Goal: Task Accomplishment & Management: Manage account settings

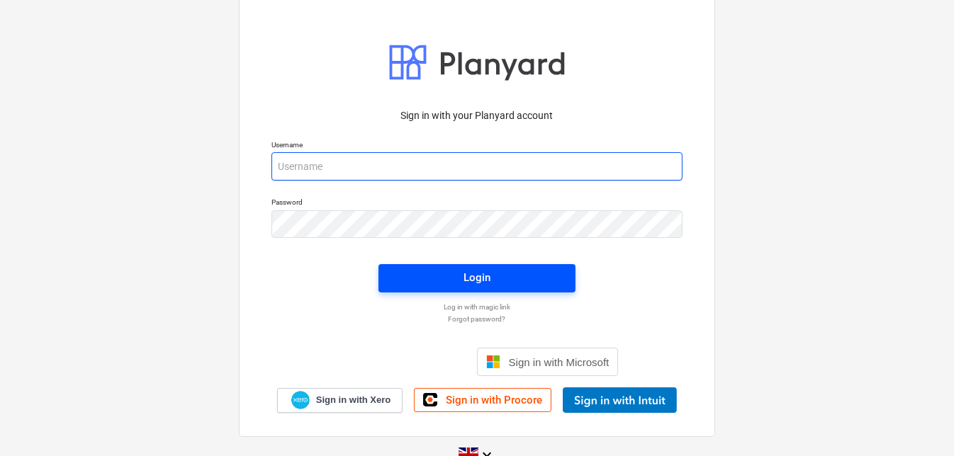
type input "[PERSON_NAME][EMAIL_ADDRESS][DOMAIN_NAME]"
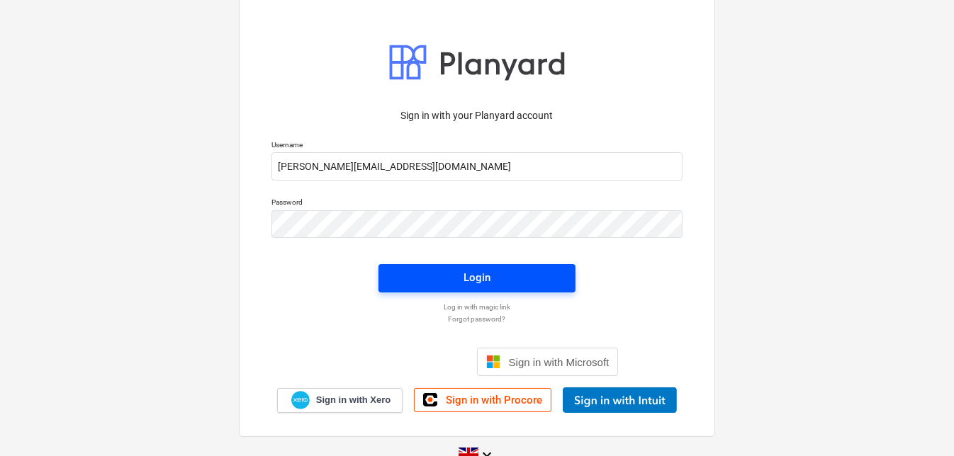
click at [473, 282] on div "Login" at bounding box center [476, 278] width 27 height 18
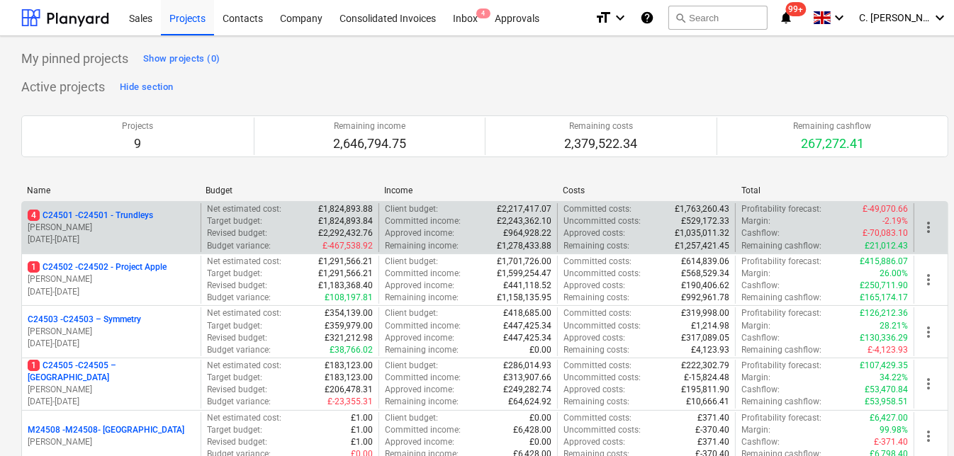
click at [114, 216] on p "4 C24501 - C24501 - Trundleys" at bounding box center [90, 216] width 125 height 12
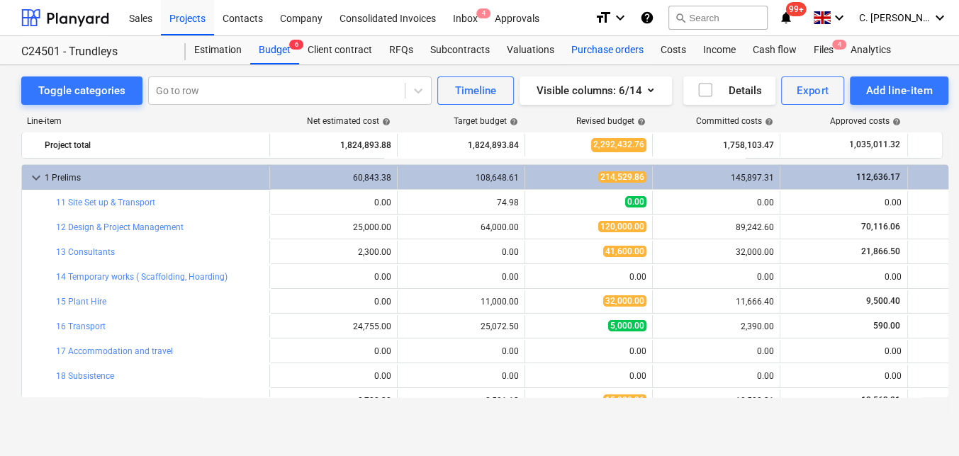
click at [609, 51] on div "Purchase orders" at bounding box center [607, 50] width 89 height 28
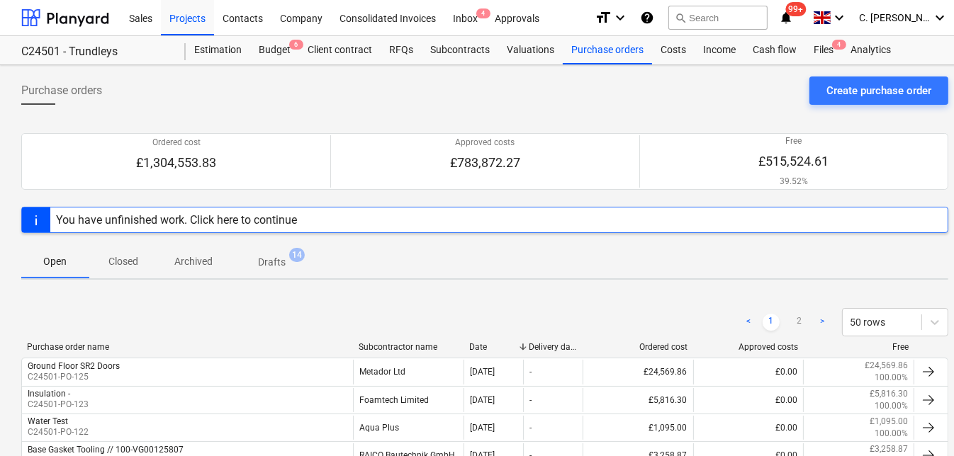
click at [415, 346] on div "Subcontractor name" at bounding box center [408, 347] width 99 height 10
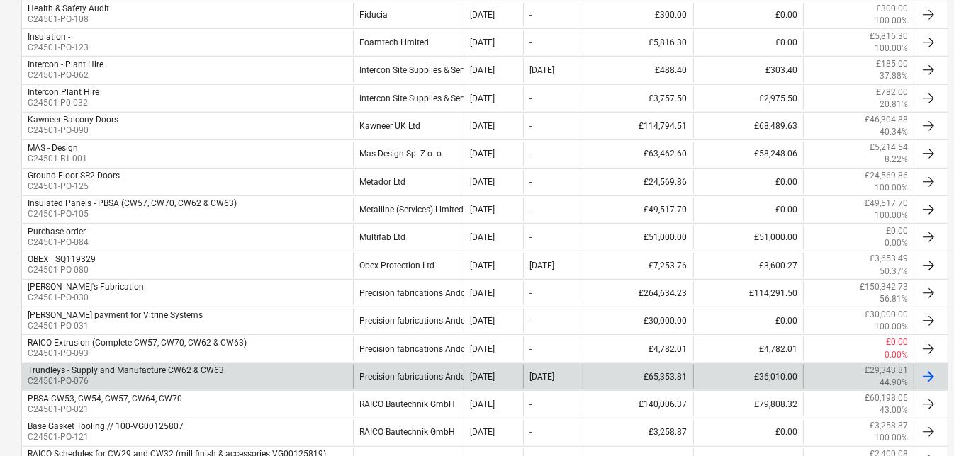
scroll to position [772, 0]
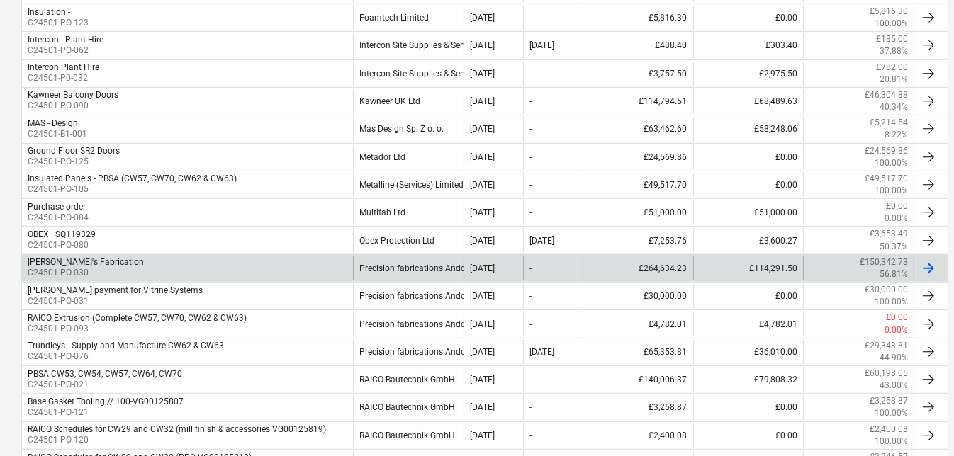
click at [100, 267] on p "C24501-PO-030" at bounding box center [86, 273] width 116 height 12
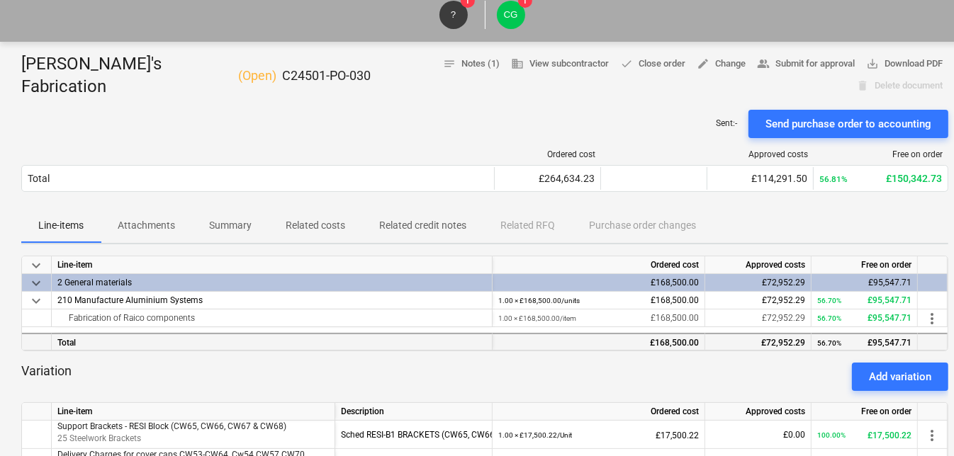
scroll to position [322, 0]
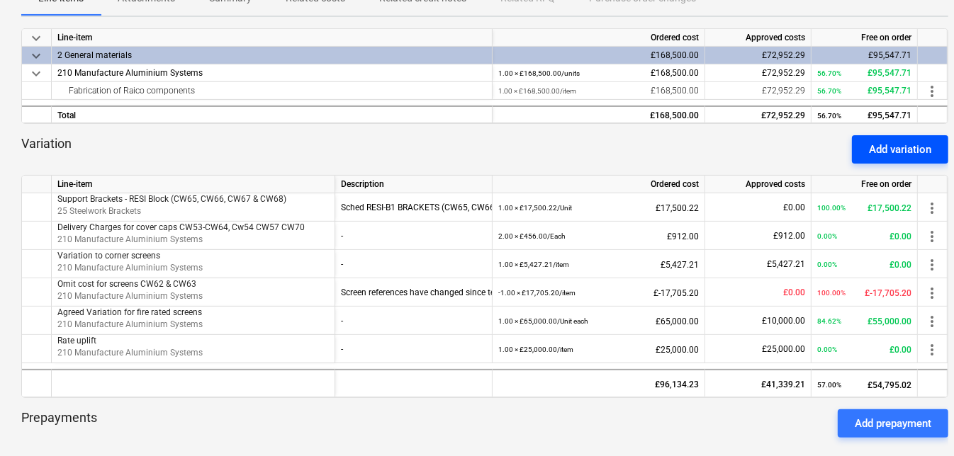
click at [906, 140] on div "Add variation" at bounding box center [900, 149] width 62 height 18
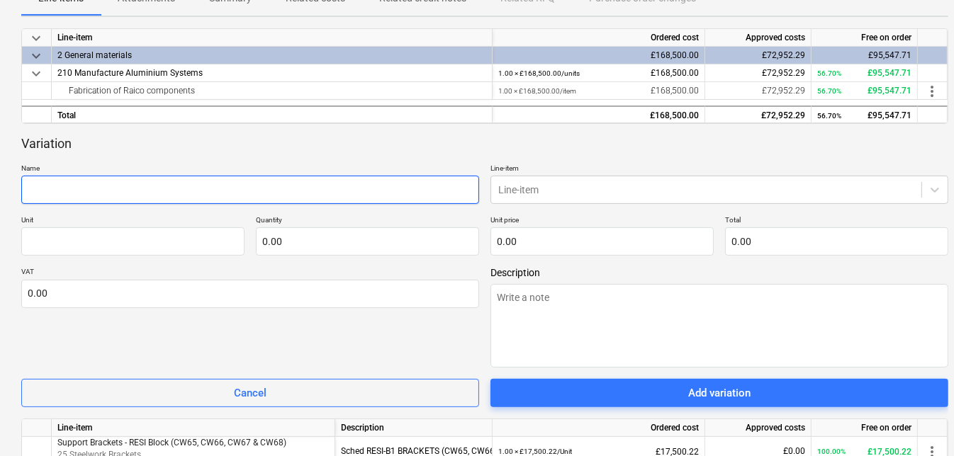
click at [184, 176] on input "text" at bounding box center [250, 190] width 458 height 28
type textarea "x"
type input "S"
type textarea "x"
type input "Su"
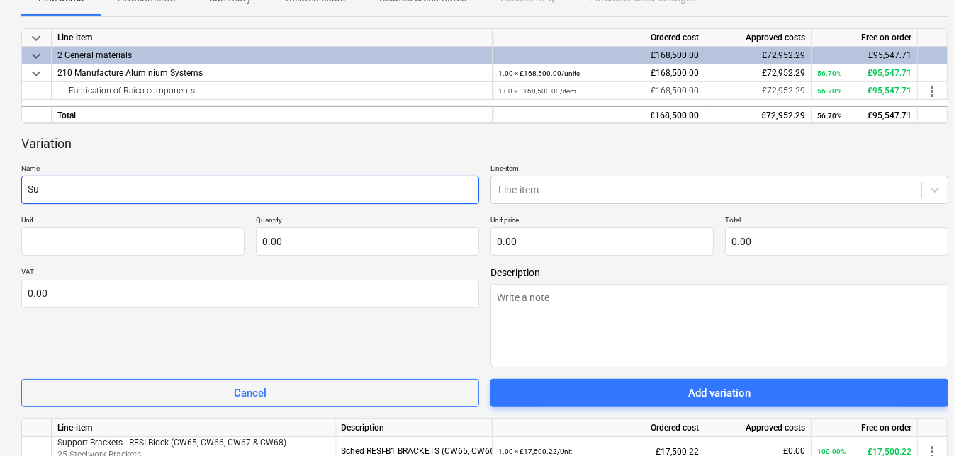
type textarea "x"
type input "Sup"
type textarea "x"
type input "Supp"
type textarea "x"
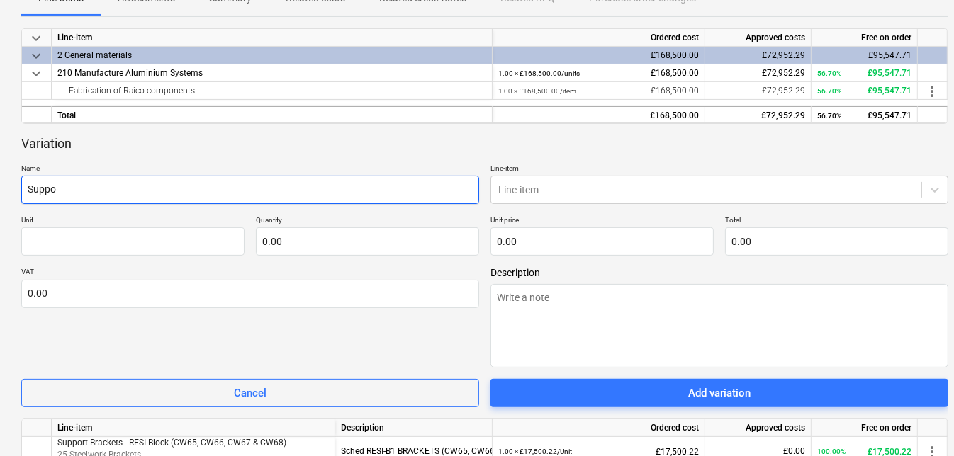
type input "Suppor"
type textarea "x"
type input "Support"
type textarea "x"
type input "Support"
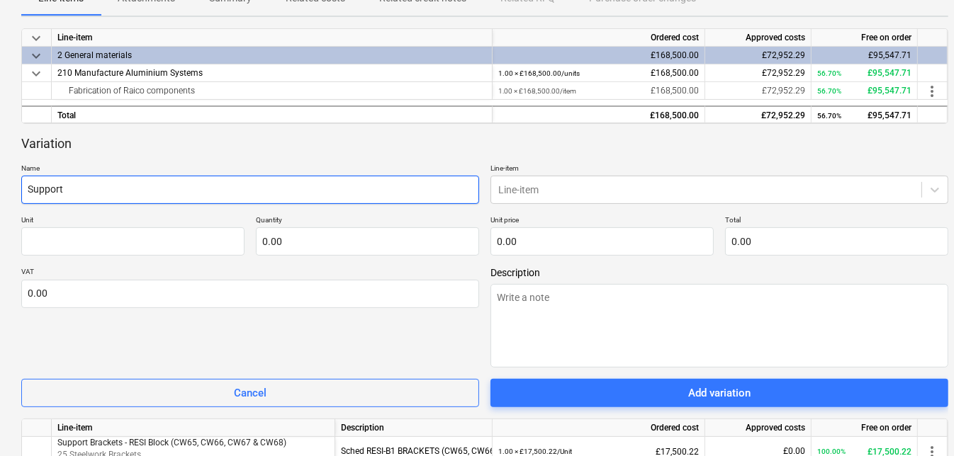
type textarea "x"
type input "Support B"
type textarea "x"
type input "Support Br"
type textarea "x"
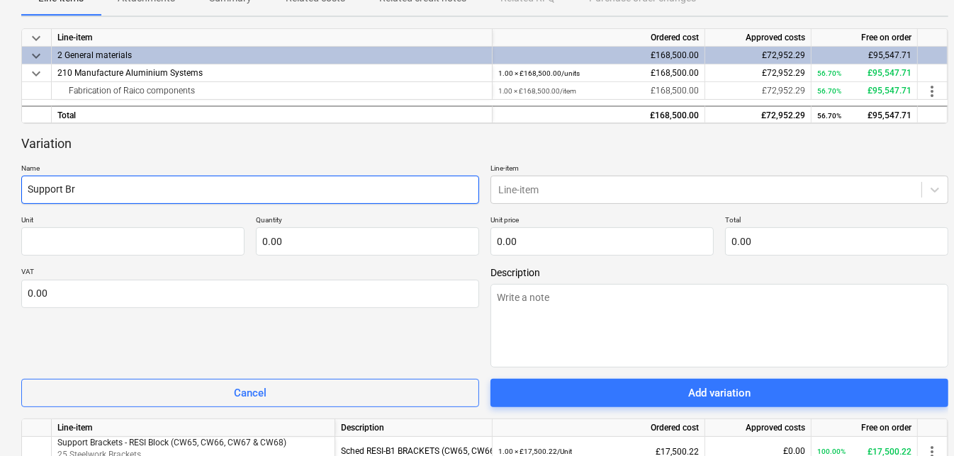
type input "Support Bra"
type textarea "x"
type input "Support Brac"
type textarea "x"
type input "Support [PERSON_NAME]"
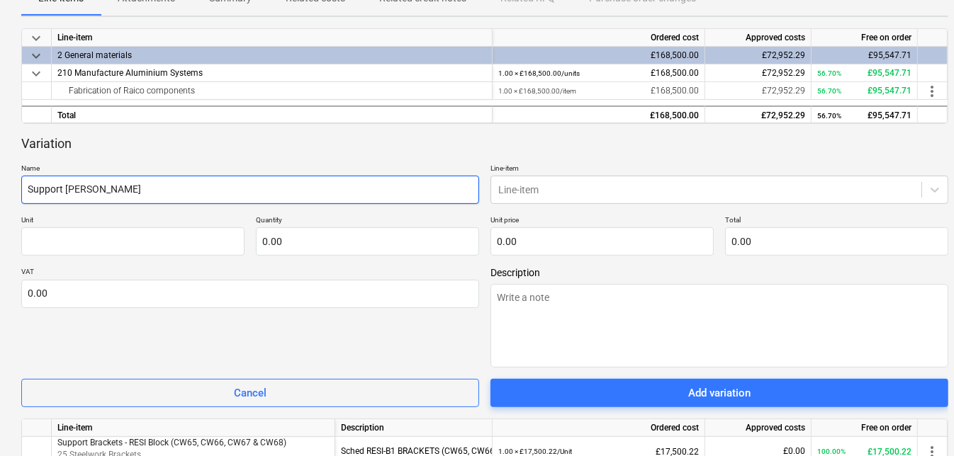
type textarea "x"
type input "Support Bracke"
type textarea "x"
type input "Support Bracket"
type textarea "x"
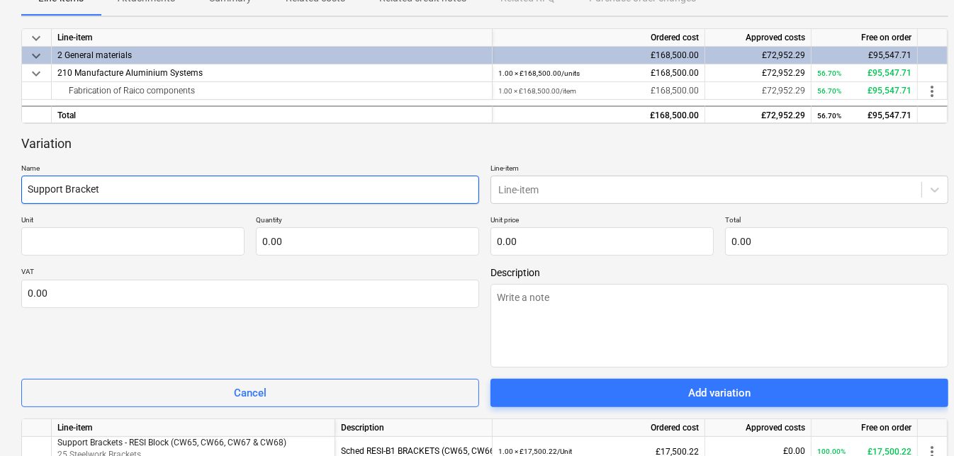
type input "Support Brackets"
type textarea "x"
type input "Support Brackets"
type textarea "x"
type input "Support Brackets C"
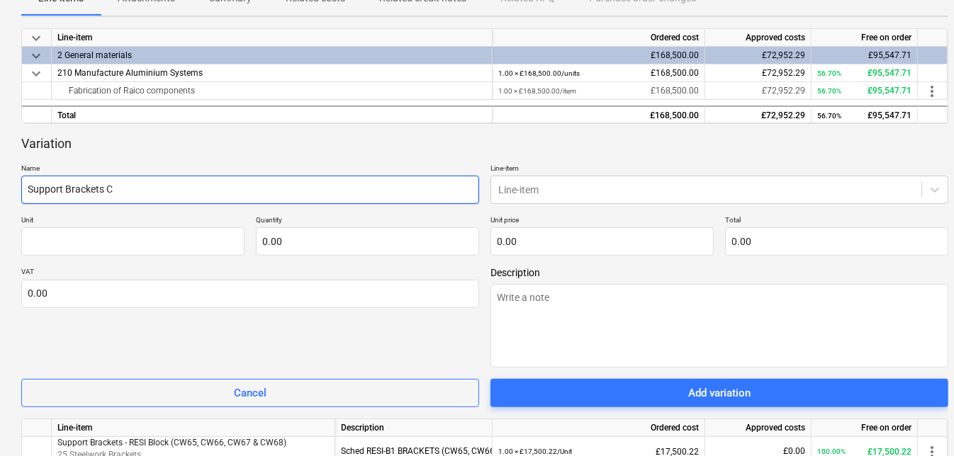
type textarea "x"
type input "Support Brackets CW"
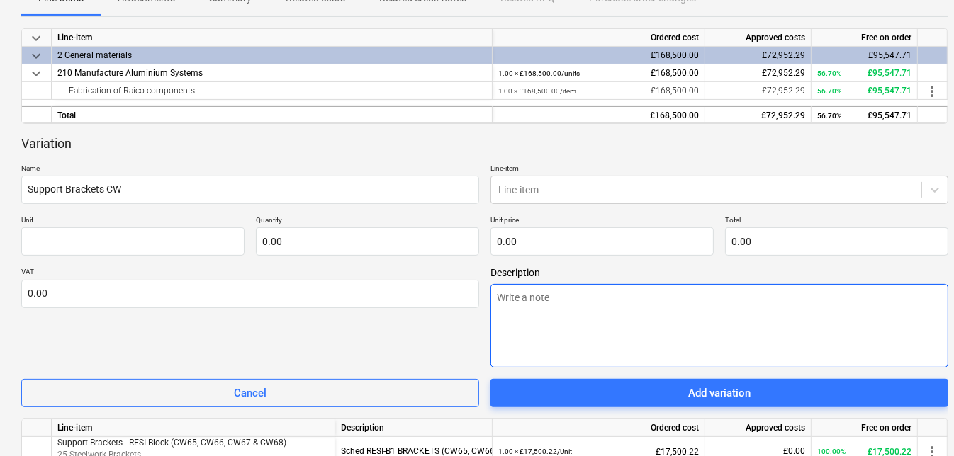
click at [574, 284] on textarea at bounding box center [719, 326] width 458 height 84
type textarea "x"
type textarea "S"
type textarea "x"
type textarea "Sc"
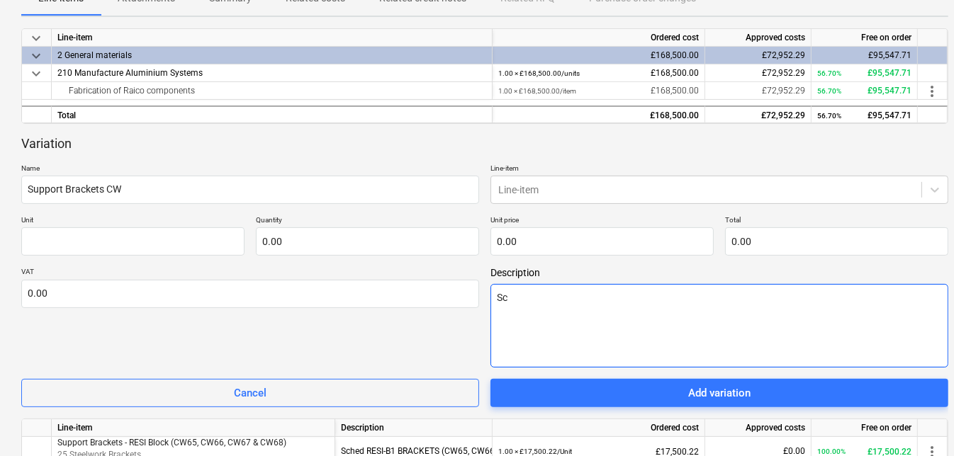
type textarea "x"
type textarea "Sch"
type textarea "x"
type textarea "Sche"
type textarea "x"
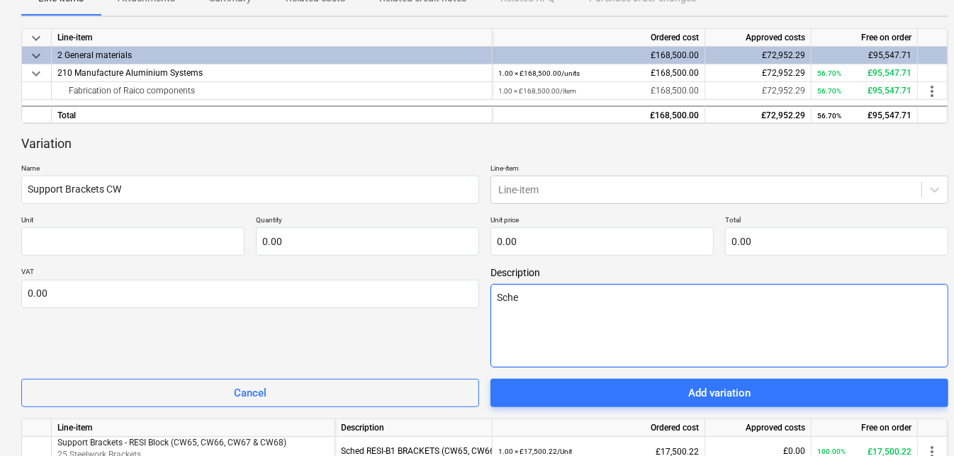
type textarea "Sched"
type textarea "x"
type textarea "Sched-"
type textarea "x"
type textarea "Sched-F"
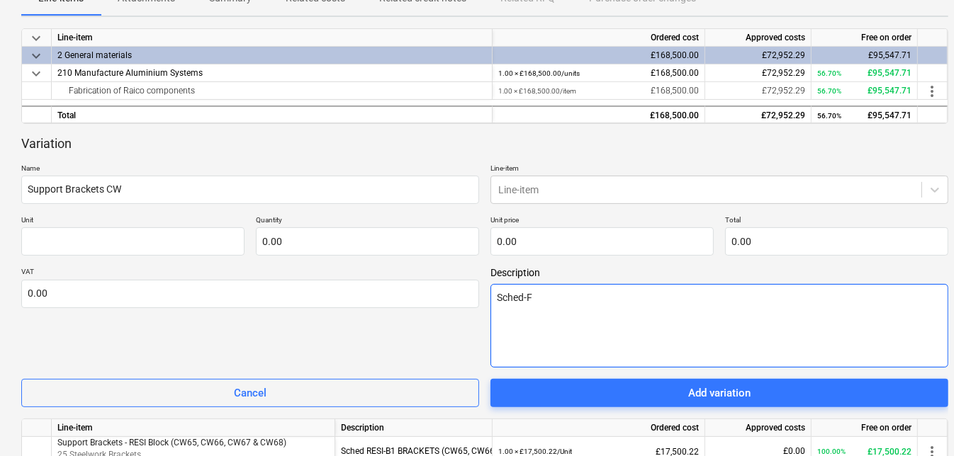
type textarea "x"
type textarea "Sched-F3"
type textarea "x"
type textarea "Sched-F3,"
type textarea "x"
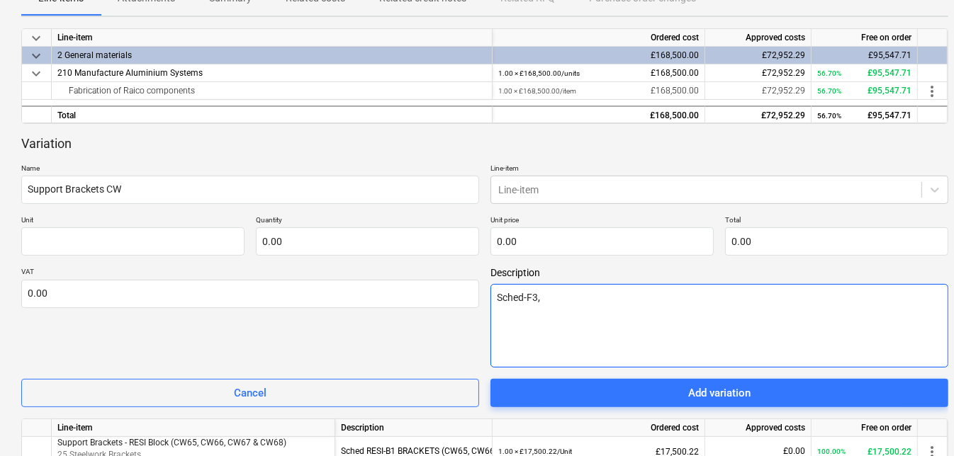
type textarea "Sched-F3,"
type textarea "x"
type textarea "Sched-F3, S"
type textarea "x"
type textarea "Sched-F3, Sc"
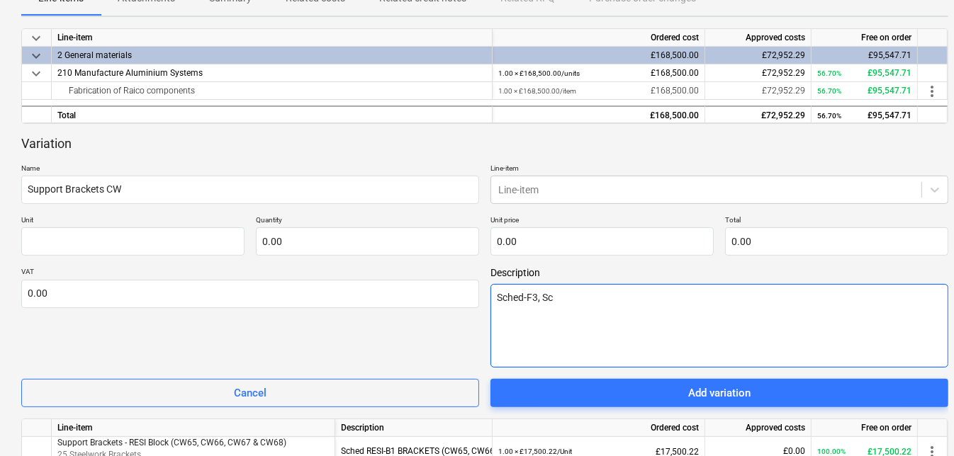
type textarea "x"
type textarea "Sched-F3, Sch"
type textarea "x"
type textarea "Sched-F3, Sche"
type textarea "x"
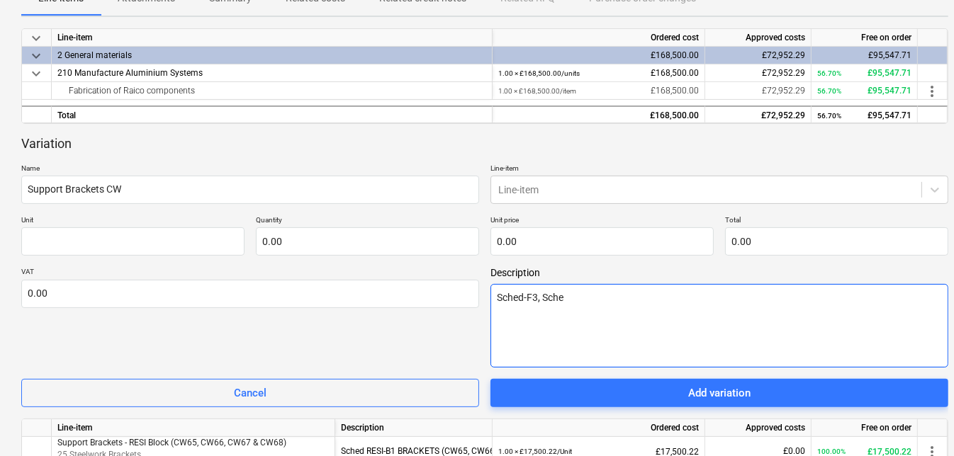
type textarea "Sched-F3, Sched"
type textarea "x"
type textarea "Sched-F3, Sched-"
type textarea "x"
type textarea "Sched-F3, Sched-S"
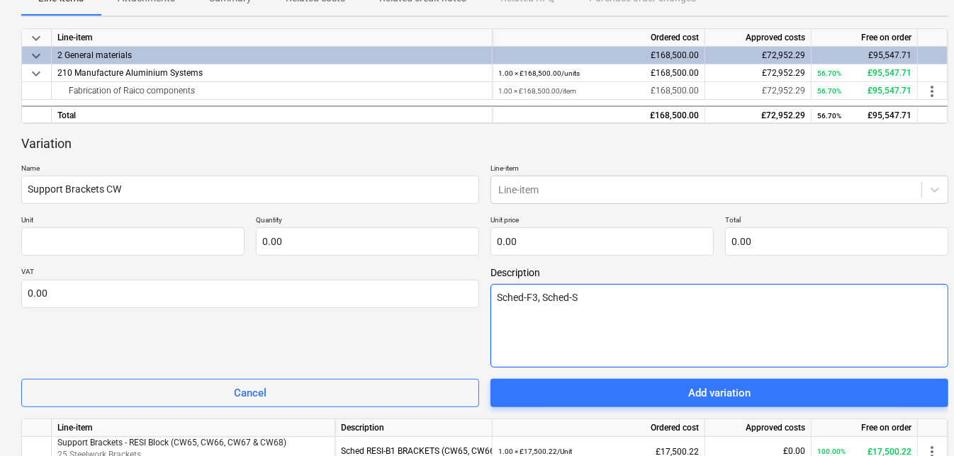
type textarea "x"
type textarea "Sched-F3, Sched-S5"
type textarea "x"
type textarea "Sched-F3, Sched-S5,"
type textarea "x"
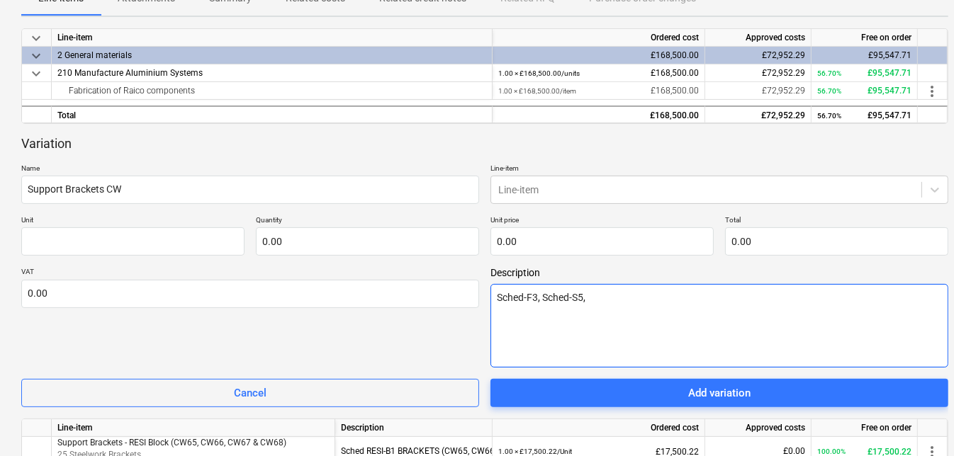
type textarea "Sched-F3, Sched-S5,"
type textarea "x"
type textarea "Sched-F3, Sched-S5, S"
type textarea "x"
type textarea "Sched-F3, Sched-S5, Sc"
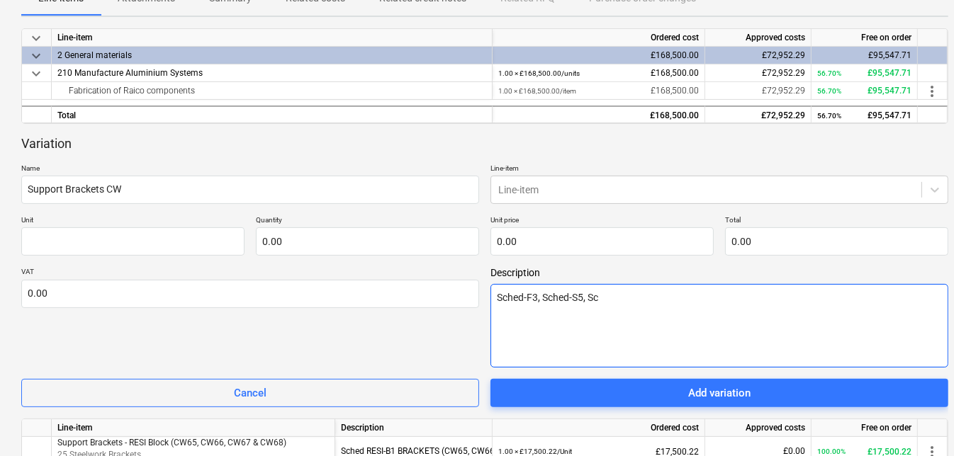
type textarea "x"
type textarea "Sched-F3, Sched-S5, Sch"
type textarea "x"
type textarea "Sched-F3, Sched-S5, Sche"
type textarea "x"
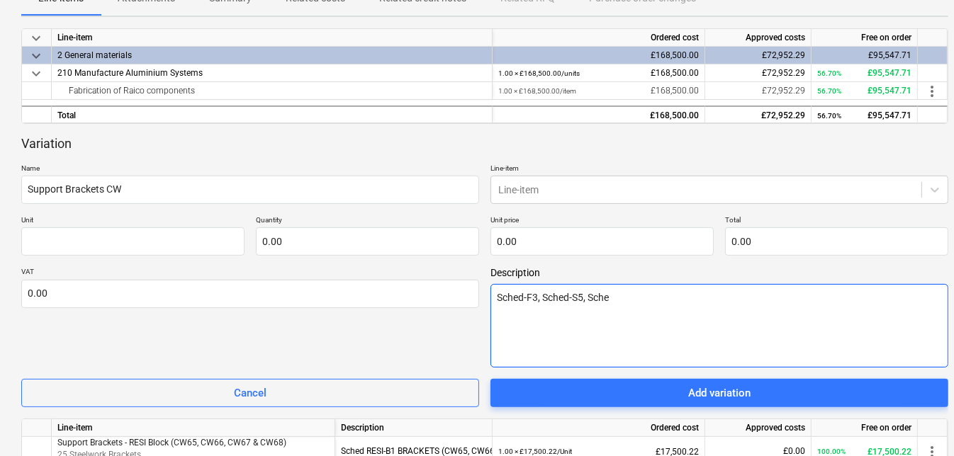
type textarea "Sched-F3, Sched-S5, Sched"
type textarea "x"
type textarea "Sched-F3, Sched-S5, Sched-"
type textarea "x"
type textarea "Sched-F3, Sched-S5, Sched-B"
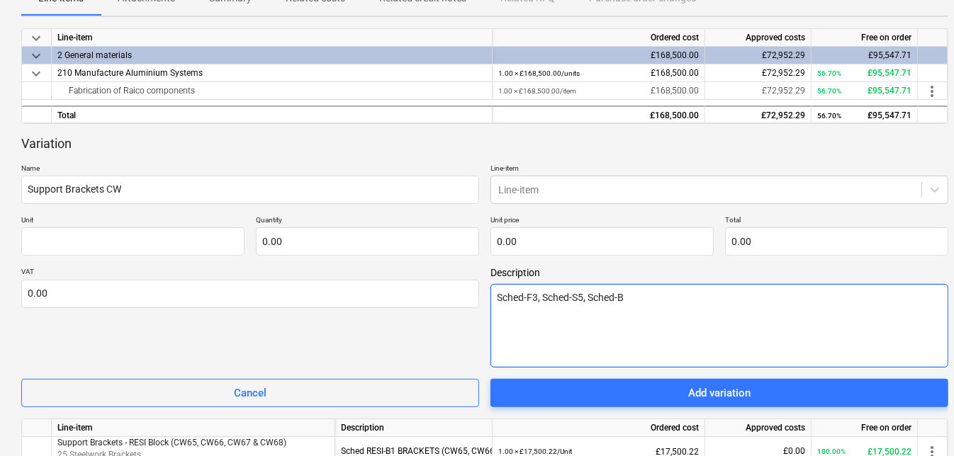
type textarea "x"
type textarea "Sched-F3, Sched-S5, Sched-B1"
type textarea "x"
type textarea "Sched-F3, Sched-S5, Sched-B14"
type textarea "x"
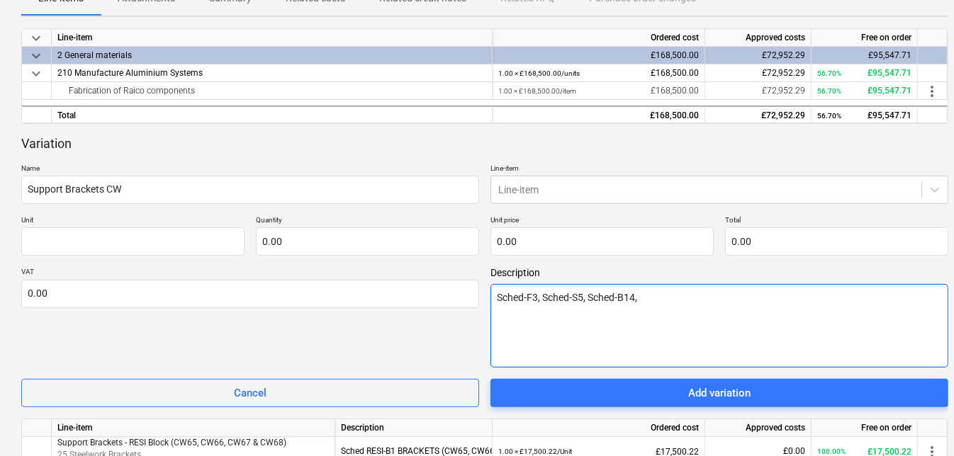
type textarea "Sched-F3, Sched-S5, Sched-B14,"
type textarea "x"
type textarea "Sched-F3, Sched-S5, Sched-B14, S"
type textarea "x"
type textarea "Sched-F3, Sched-S5, Sched-B14, Sc"
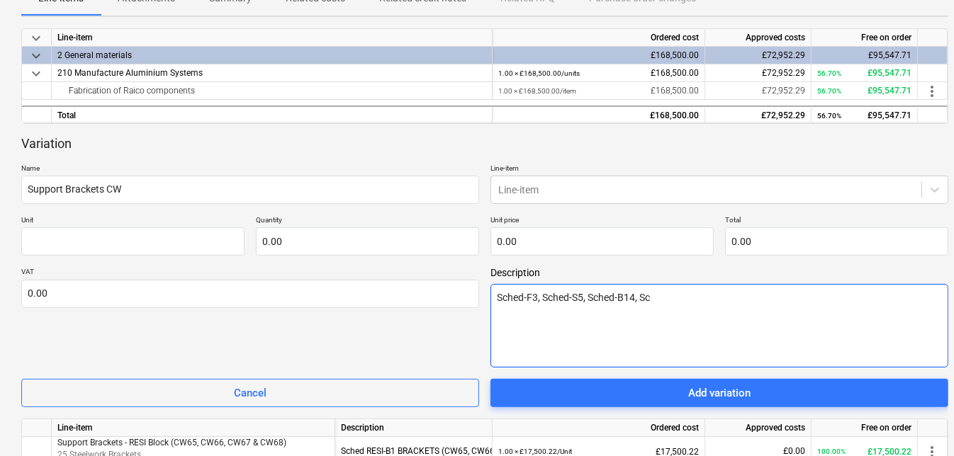
type textarea "x"
type textarea "Sched-F3, Sched-S5, Sched-B14, Sch"
type textarea "x"
type textarea "Sched-F3, Sched-S5, Sched-B14, Sche"
type textarea "x"
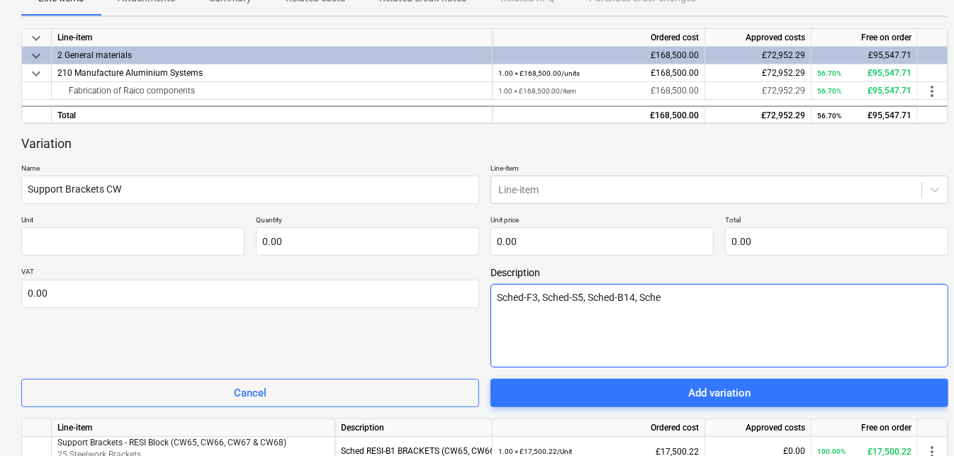
type textarea "Sched-F3, Sched-S5, Sched-B14, Sched"
type textarea "x"
type textarea "Sched-F3, Sched-S5, Sched-B14, Sched-"
type textarea "x"
type textarea "Sched-F3, Sched-S5, Sched-B14, Sched-B"
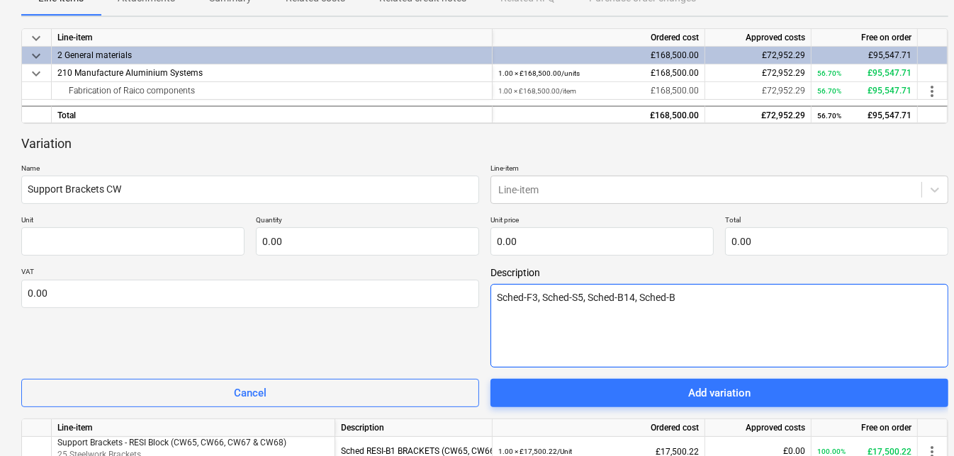
type textarea "x"
type textarea "Sched-F3, Sched-S5, Sched-B14, Sched-B1"
type textarea "x"
type textarea "Sched-F3, Sched-S5, Sched-B14, Sched-B15"
type textarea "x"
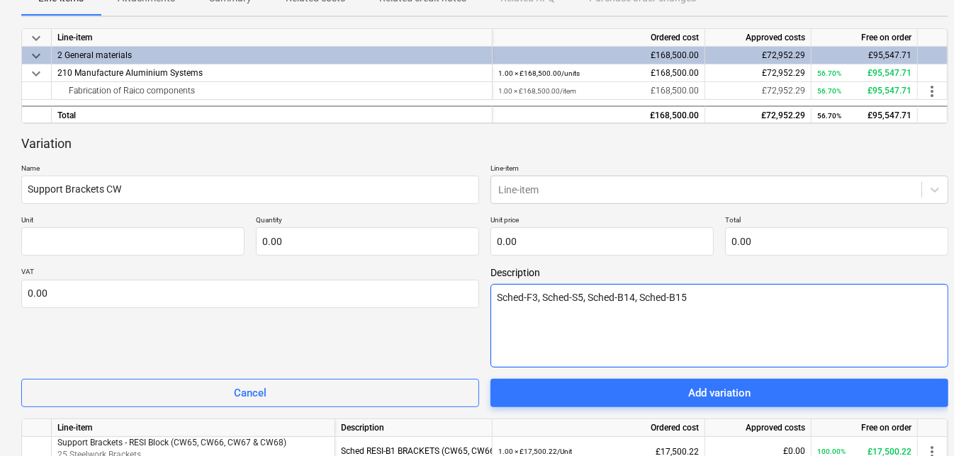
type textarea "Sched-F3, Sched-S5, Sched-B14, Sched-B15"
type textarea "x"
type textarea "Sched-F3, Sched-S5, Sched-B14, Sched-B15 ("
type textarea "x"
type textarea "Sched-F3, Sched-S5, Sched-B14, Sched-B15 (C"
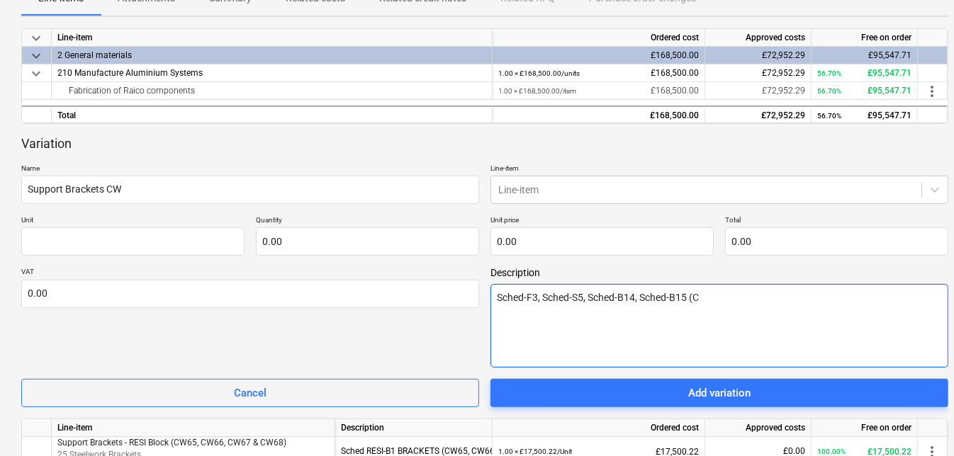
type textarea "x"
type textarea "Sched-F3, Sched-S5, Sched-B14, Sched-B15 (CW"
type textarea "x"
type textarea "Sched-F3, Sched-S5, Sched-B14, Sched-B15 (CW2"
type textarea "x"
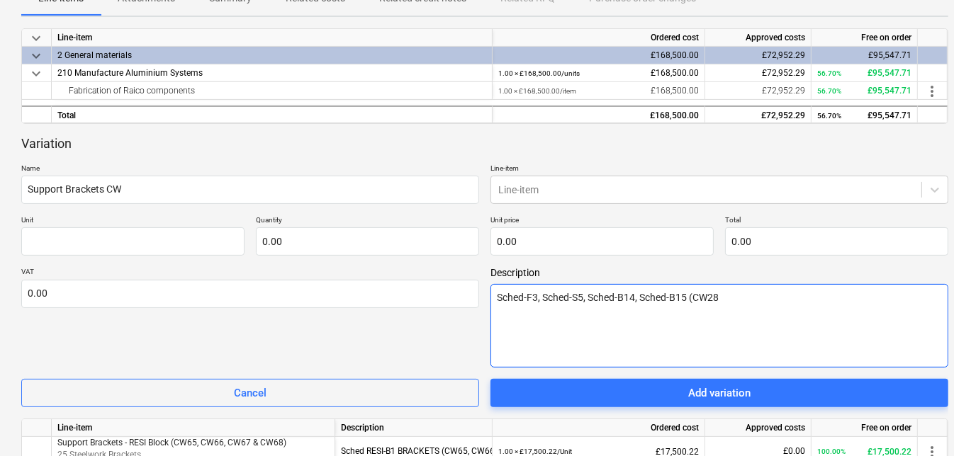
type textarea "Sched-F3, Sched-S5, Sched-B14, Sched-B15 (CW28"
click at [738, 284] on textarea "Sched-F3, Sched-S5, Sched-B14, Sched-B15 (CW28" at bounding box center [719, 326] width 458 height 84
type textarea "x"
type textarea "Sched-F3, Sched-S5, Sched-B14, Sched-B15 (CW2"
type textarea "x"
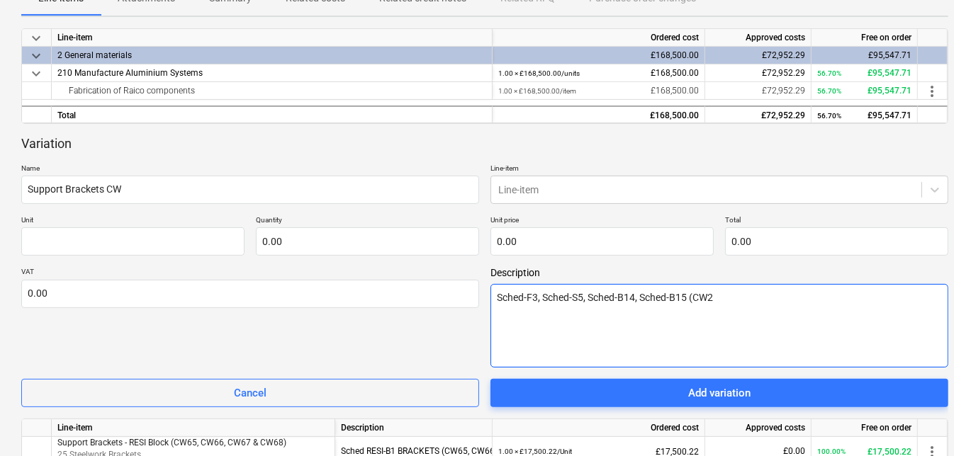
type textarea "Sched-F3, Sched-S5, Sched-B14, Sched-B15 (CW29"
type textarea "x"
type textarea "Sched-F3, Sched-S5, Sched-B14, Sched-B15 (CW29,"
type textarea "x"
type textarea "Sched-F3, Sched-S5, Sched-B14, Sched-B15 (CW29, C"
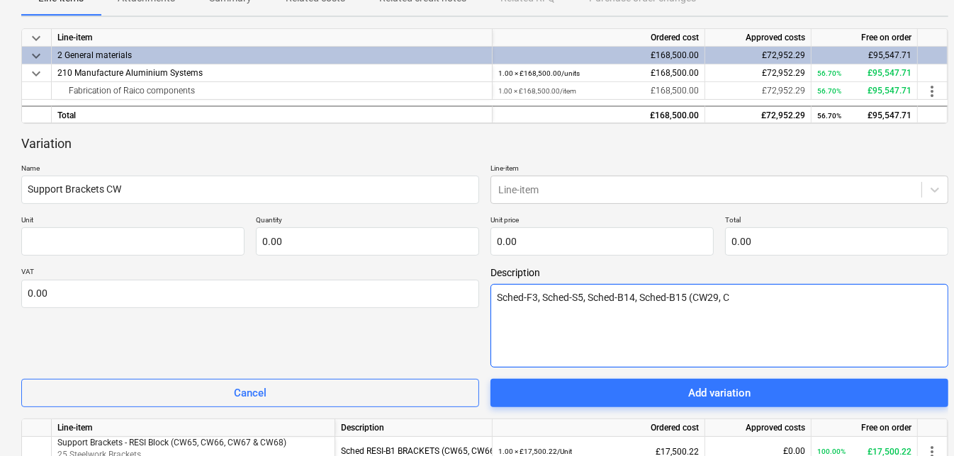
type textarea "x"
type textarea "Sched-F3, Sched-S5, Sched-B14, Sched-B15 (CW29, CW"
type textarea "x"
type textarea "Sched-F3, Sched-S5, Sched-B14, Sched-B15 (CW29, CW3"
type textarea "x"
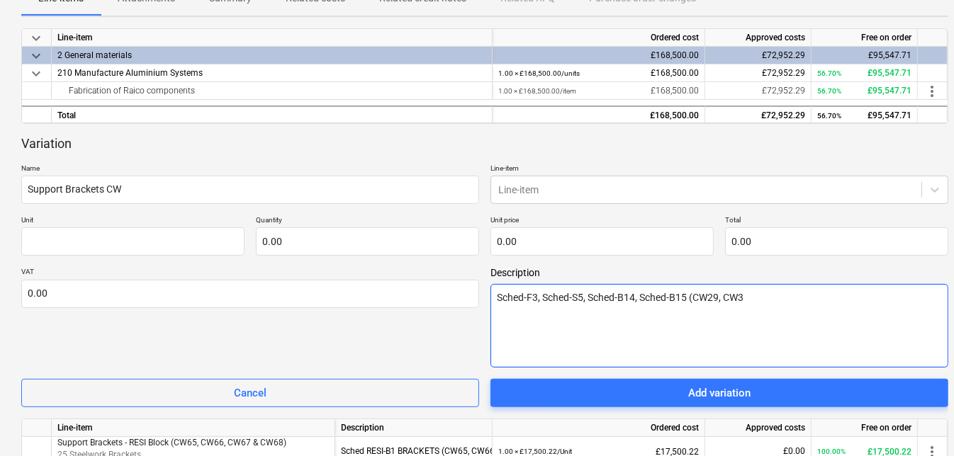
type textarea "Sched-F3, Sched-S5, Sched-B14, Sched-B15 (CW29, CW32"
type textarea "x"
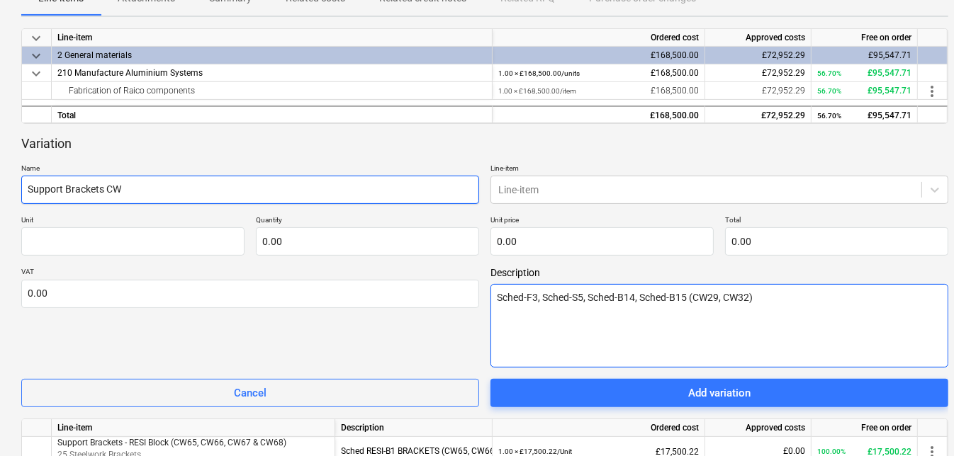
type textarea "Sched-F3, Sched-S5, Sched-B14, Sched-B15 (CW29, CW32)"
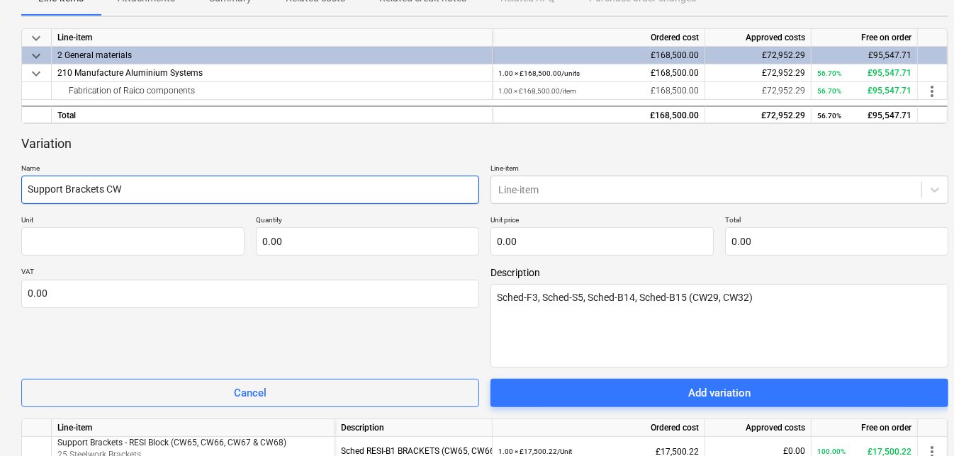
click at [137, 176] on input "Support Brackets CW" at bounding box center [250, 190] width 458 height 28
type textarea "x"
type input "Support Brackets CW2"
type textarea "x"
type input "Support Brackets CW29"
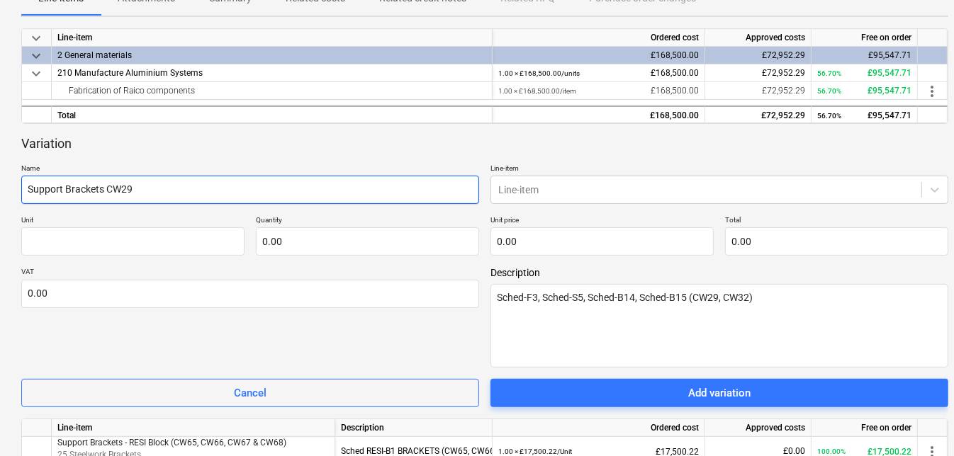
type textarea "x"
type input "Support Brackets CW29,"
type textarea "x"
type input "Support Brackets CW29,"
type textarea "x"
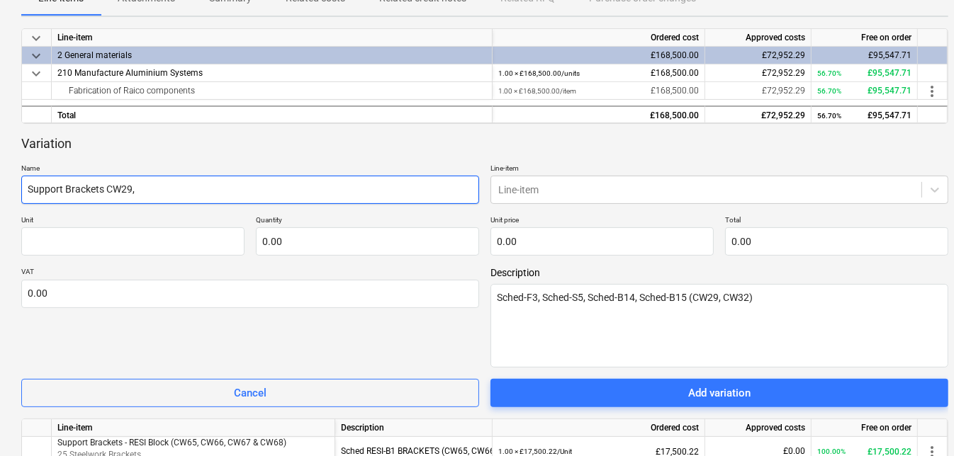
type input "Support Brackets CW29, C"
type textarea "x"
type input "Support Brackets CW29, CW"
type textarea "x"
type input "Support Brackets CW29, CW3"
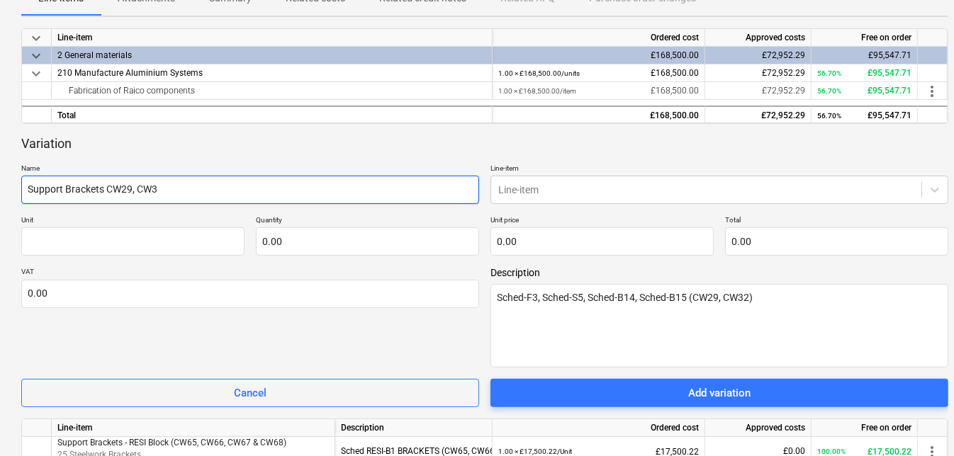
type textarea "x"
type input "Support Brackets CW29, CW32"
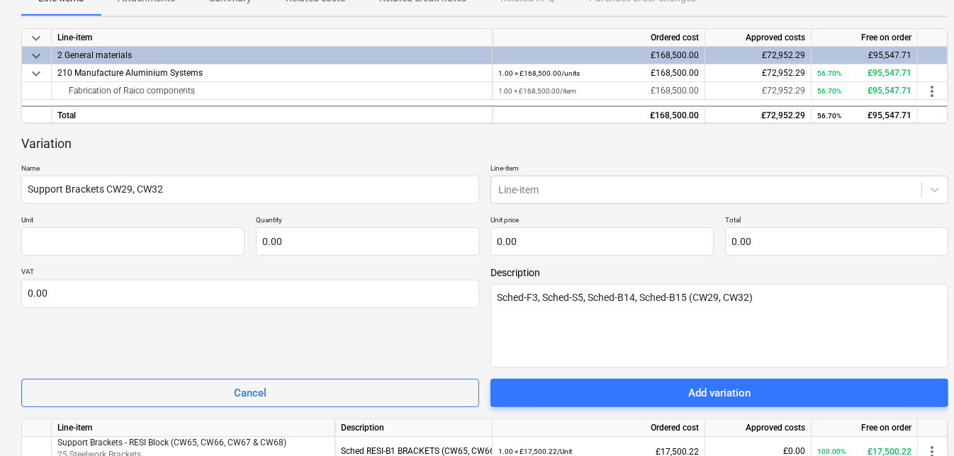
click at [521, 164] on p "Line-item" at bounding box center [719, 170] width 458 height 12
click at [526, 183] on div at bounding box center [706, 190] width 416 height 14
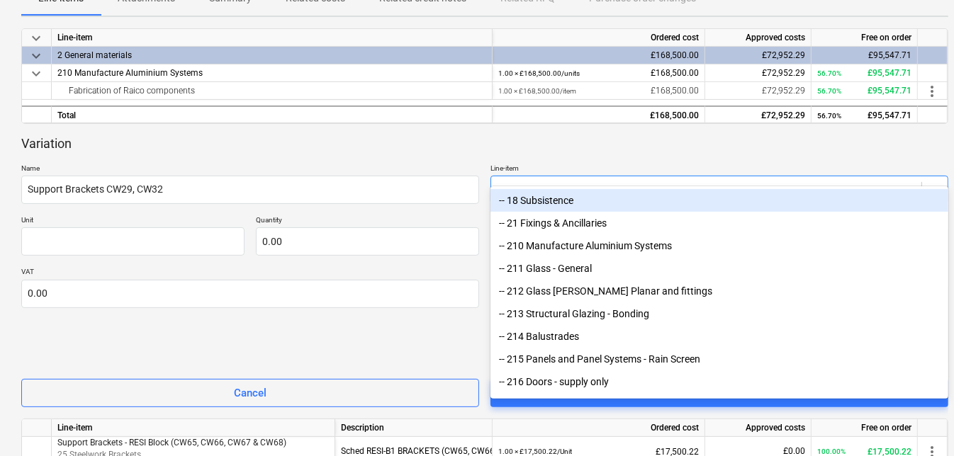
type input "210"
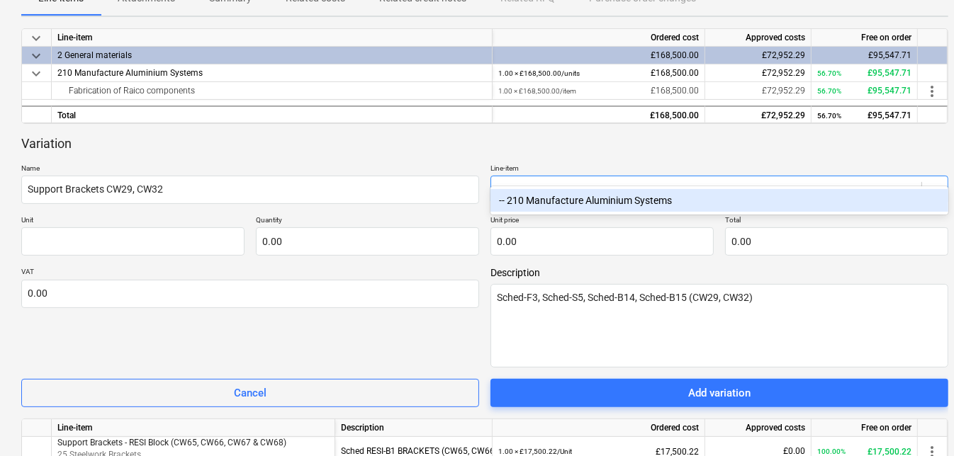
click at [530, 206] on div "-- 210 Manufacture Aluminium Systems" at bounding box center [719, 200] width 458 height 23
type textarea "x"
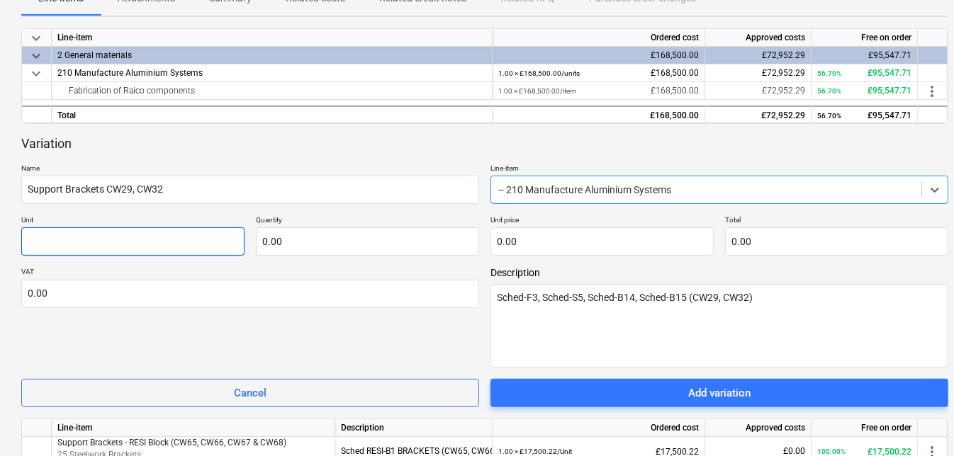
click at [72, 227] on input "text" at bounding box center [132, 241] width 223 height 28
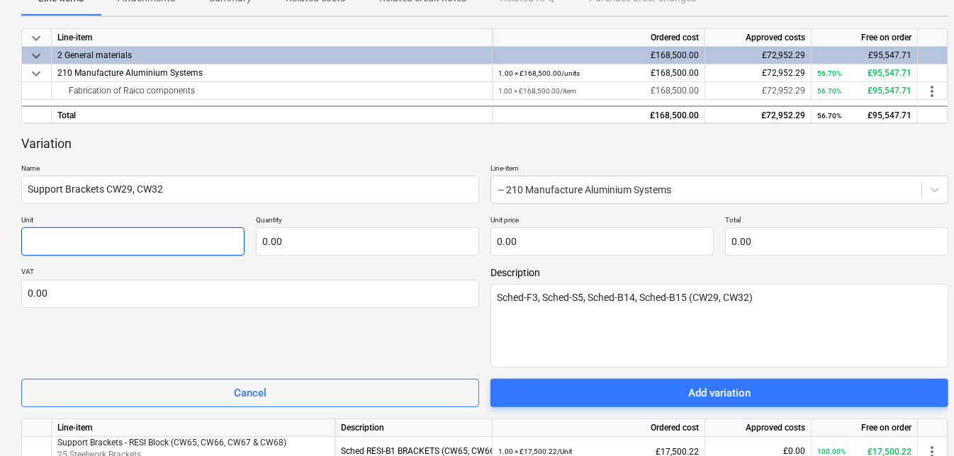
type textarea "x"
type input "U"
type textarea "x"
type input "Un"
type textarea "x"
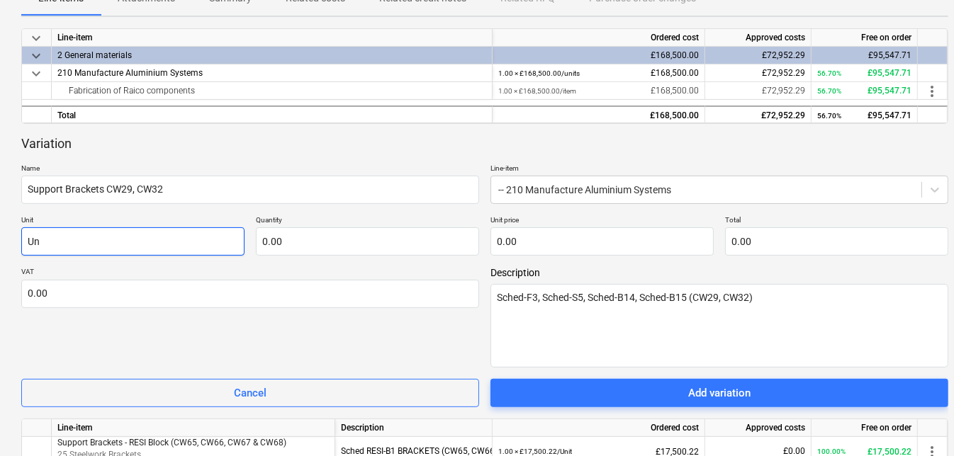
type input "Uni"
type textarea "x"
type input "Unit"
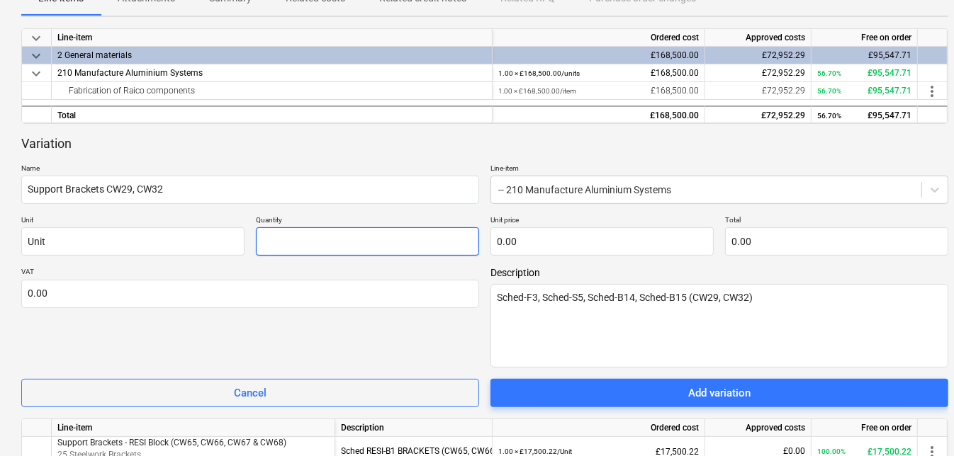
click at [332, 227] on input "text" at bounding box center [367, 241] width 223 height 28
type textarea "x"
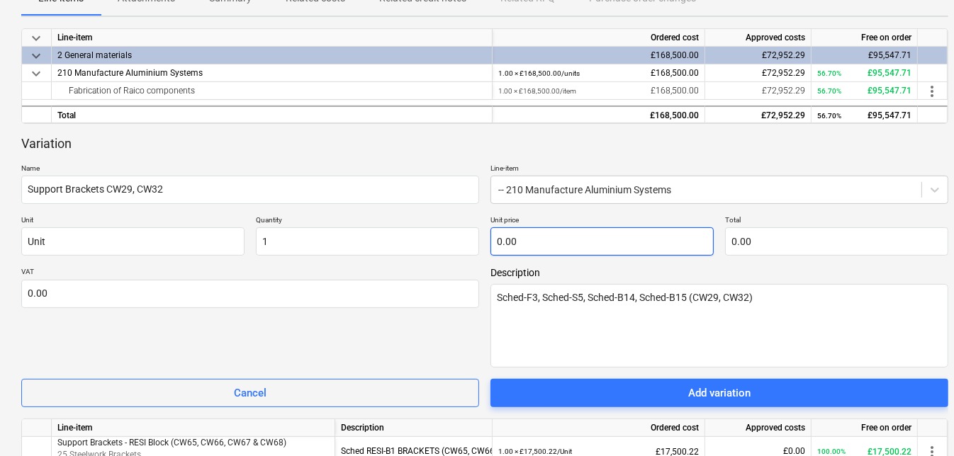
type input "1.00"
click at [535, 227] on input "text" at bounding box center [601, 241] width 223 height 28
type input "0.00"
click at [553, 227] on input "text" at bounding box center [601, 241] width 223 height 28
type textarea "x"
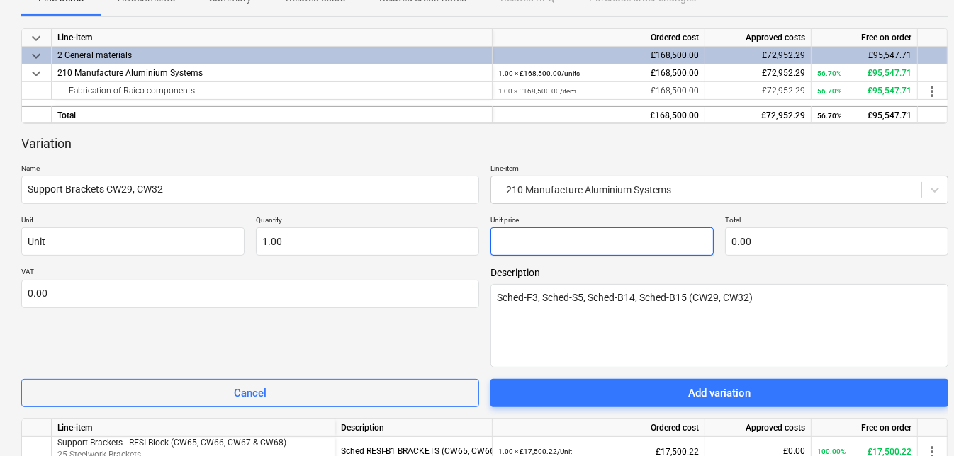
type input "1"
type input "1.00"
type textarea "x"
type input "19"
type input "19.00"
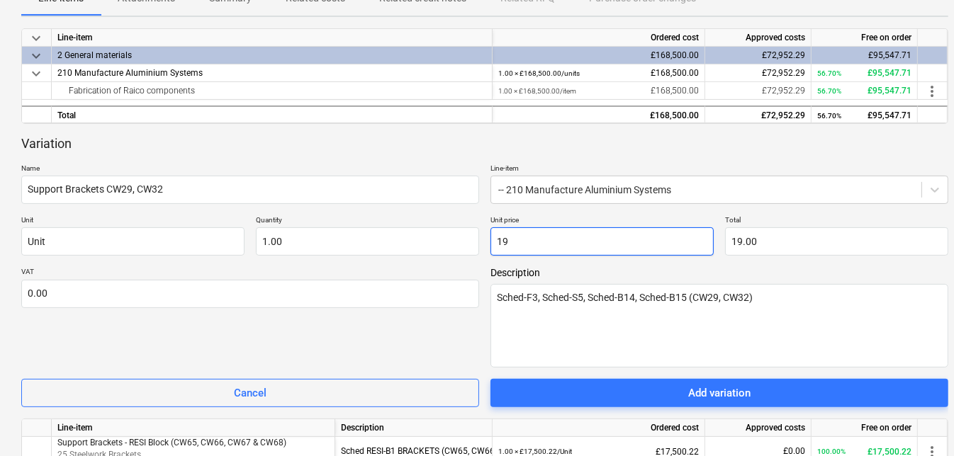
type textarea "x"
type input "195"
type input "195.00"
type textarea "x"
type input "1957"
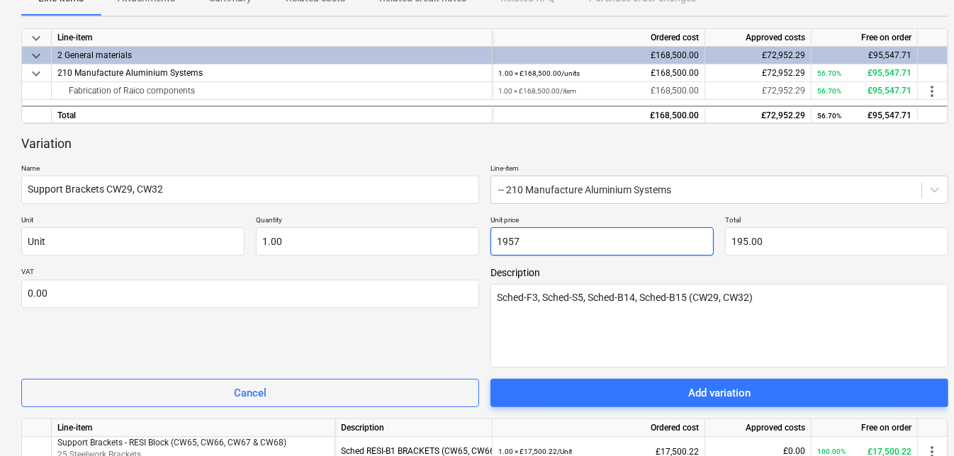
type input "1,957.00"
type textarea "x"
type input "1957."
type textarea "x"
type input "1957.1"
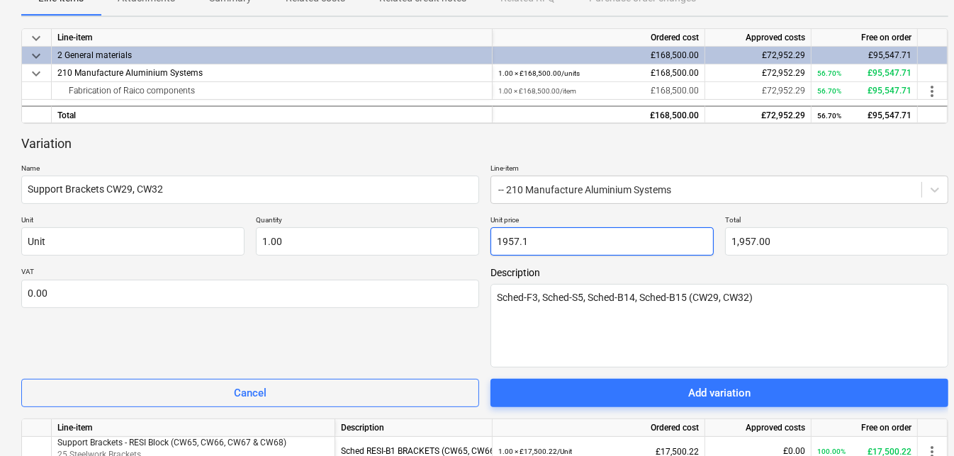
type input "1,957.10"
type textarea "x"
type input "1957.13"
type input "1,957.13"
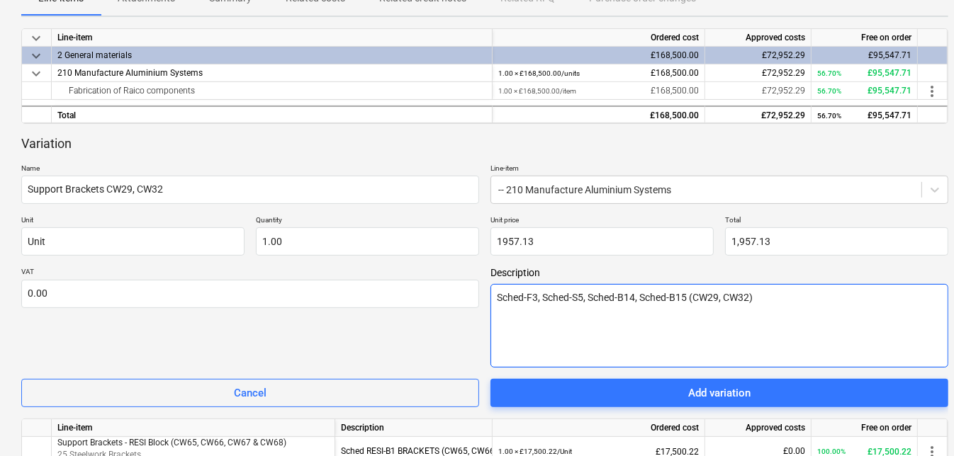
type input "1,957.13"
click at [561, 284] on textarea "Sched-F3, Sched-S5, Sched-B14, Sched-B15 (CW29, CW32)" at bounding box center [719, 326] width 458 height 84
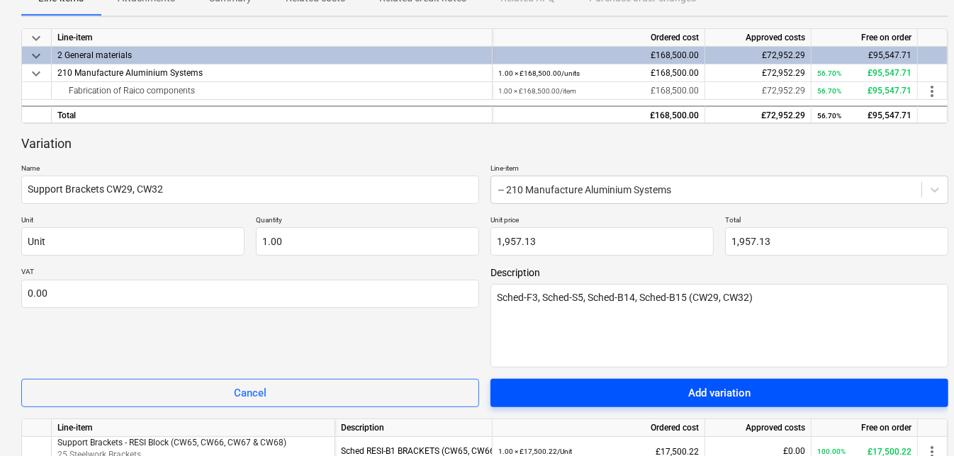
click at [709, 384] on div "Add variation" at bounding box center [719, 393] width 62 height 18
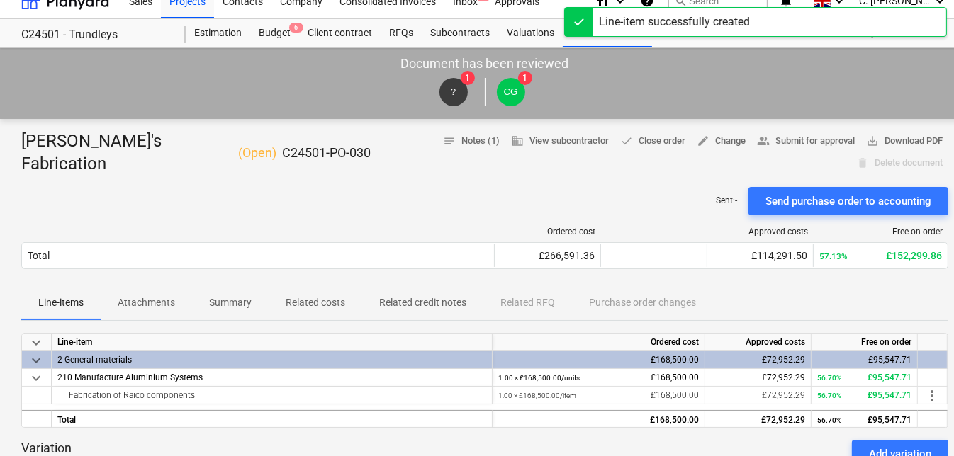
scroll to position [0, 0]
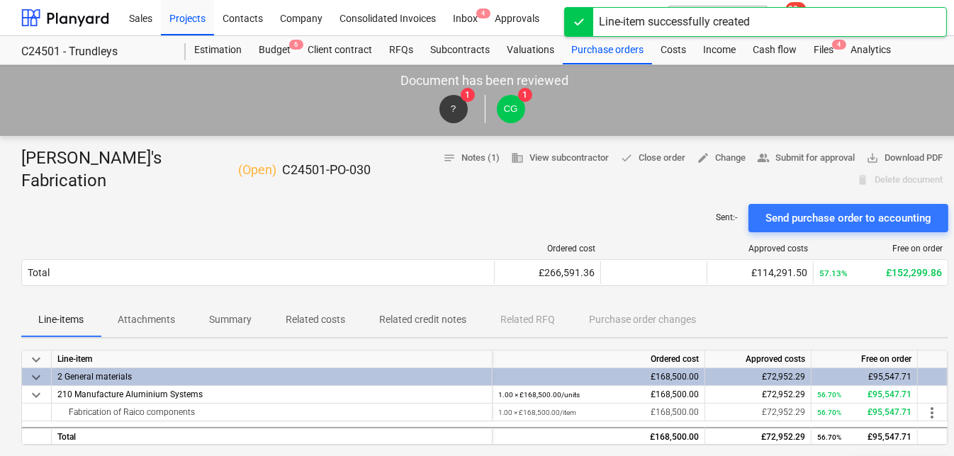
click at [160, 313] on p "Attachments" at bounding box center [146, 320] width 57 height 15
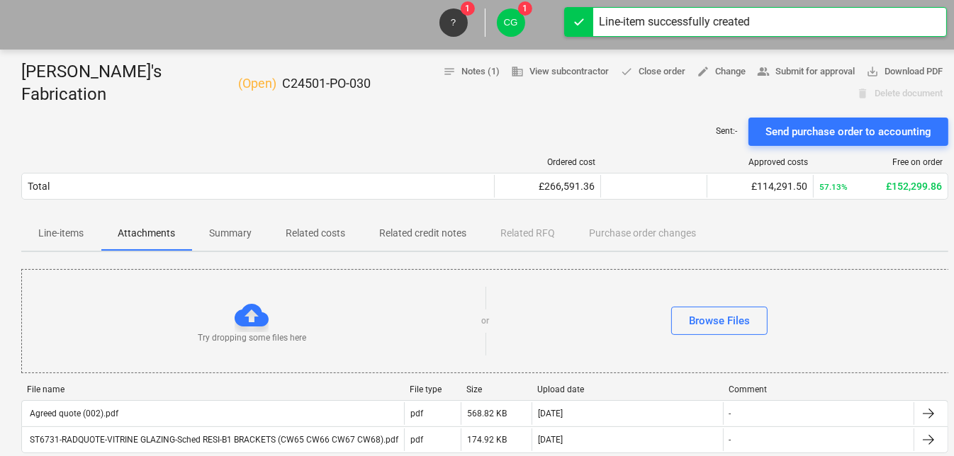
scroll to position [257, 0]
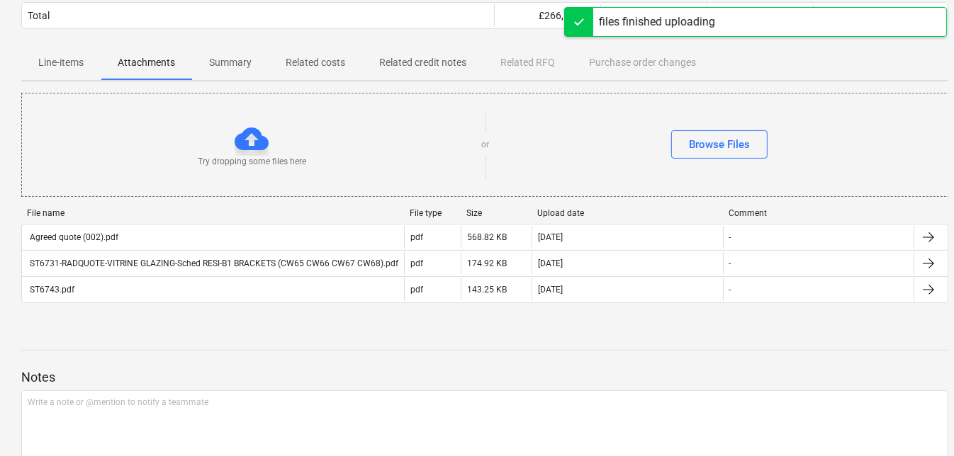
click at [47, 55] on p "Line-items" at bounding box center [60, 62] width 45 height 15
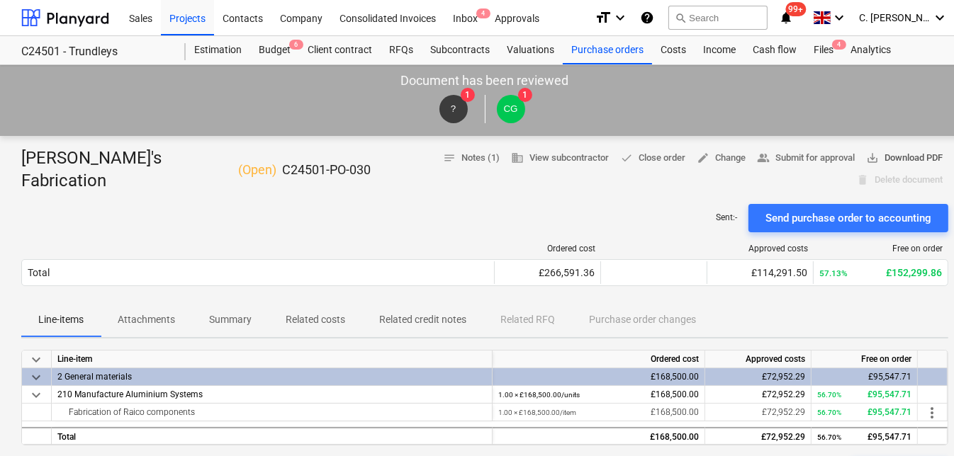
click at [866, 154] on span "save_alt Download PDF" at bounding box center [904, 158] width 77 height 16
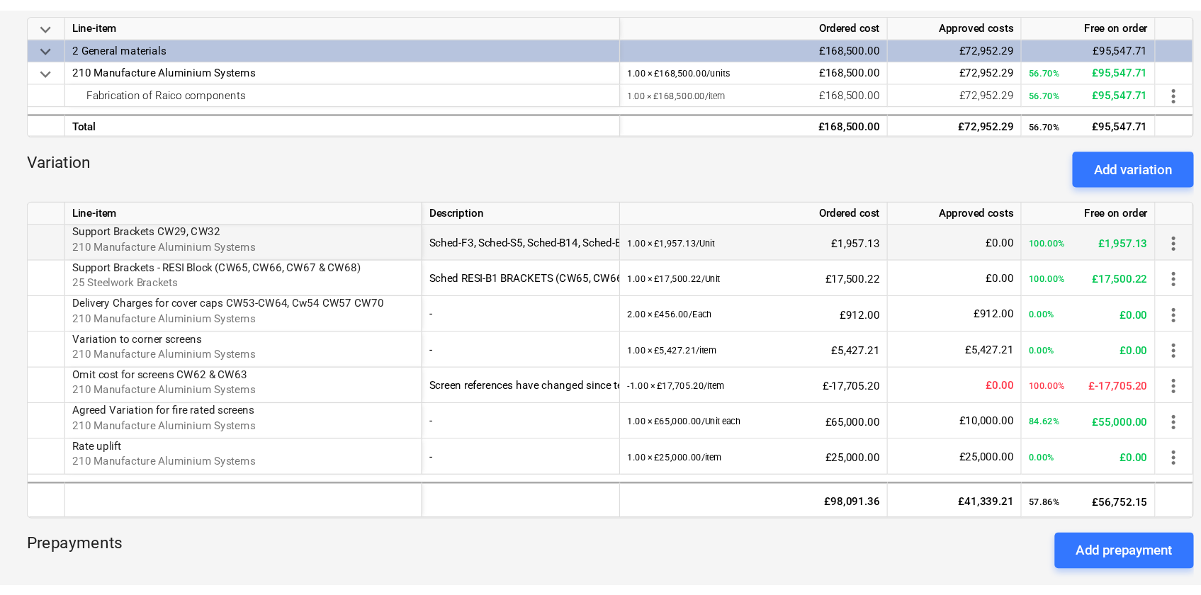
scroll to position [386, 0]
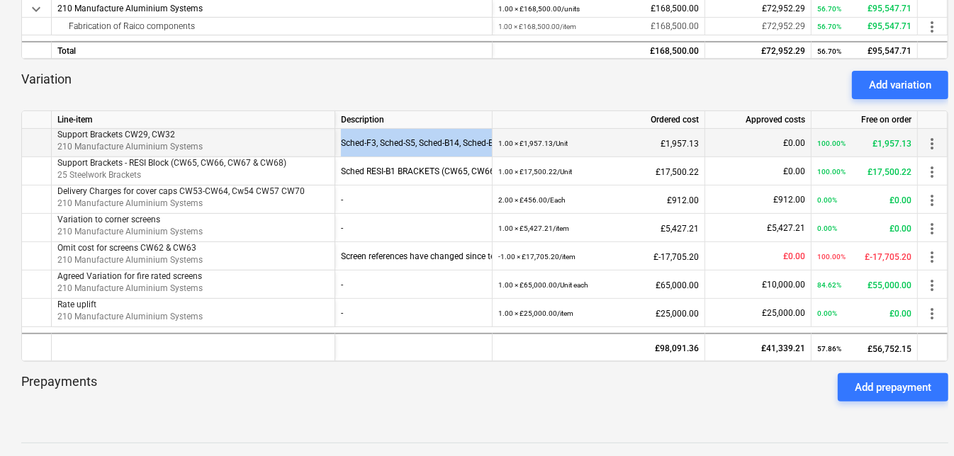
drag, startPoint x: 342, startPoint y: 119, endPoint x: 492, endPoint y: 130, distance: 151.4
click at [0, 0] on div "Support Brackets CW29, CW32 210 Manufacture Aluminium Systems Sched-F3, Sched-S…" at bounding box center [0, 0] width 0 height 0
copy div "Sched-F3, Sched-S5, Sched-B14, Sched-B15 (CW29, CW32)"
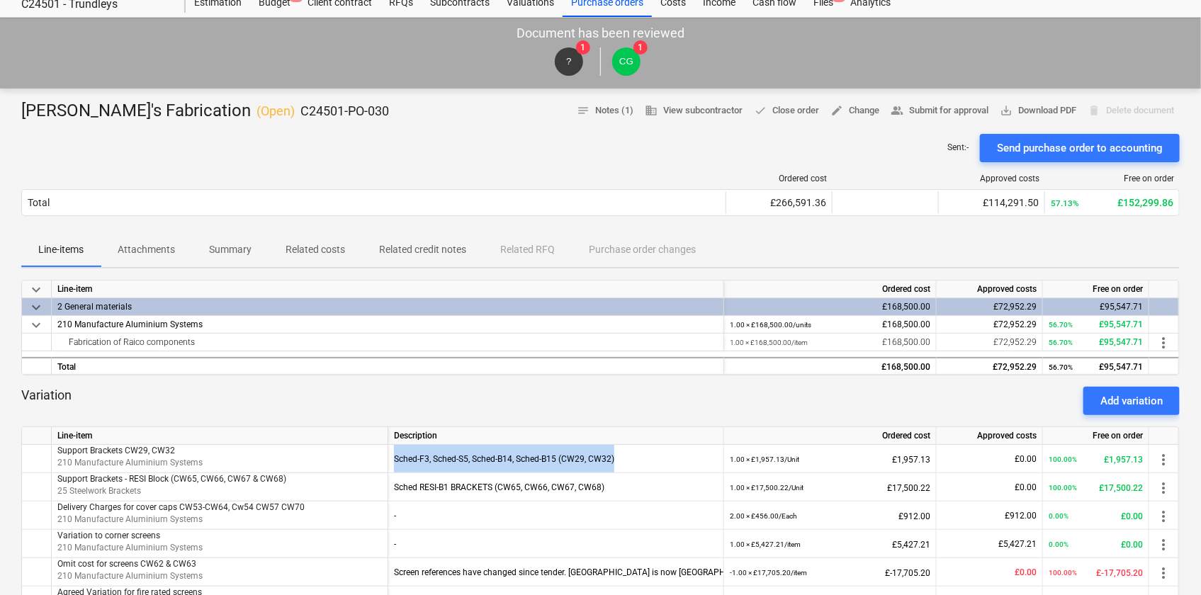
scroll to position [0, 0]
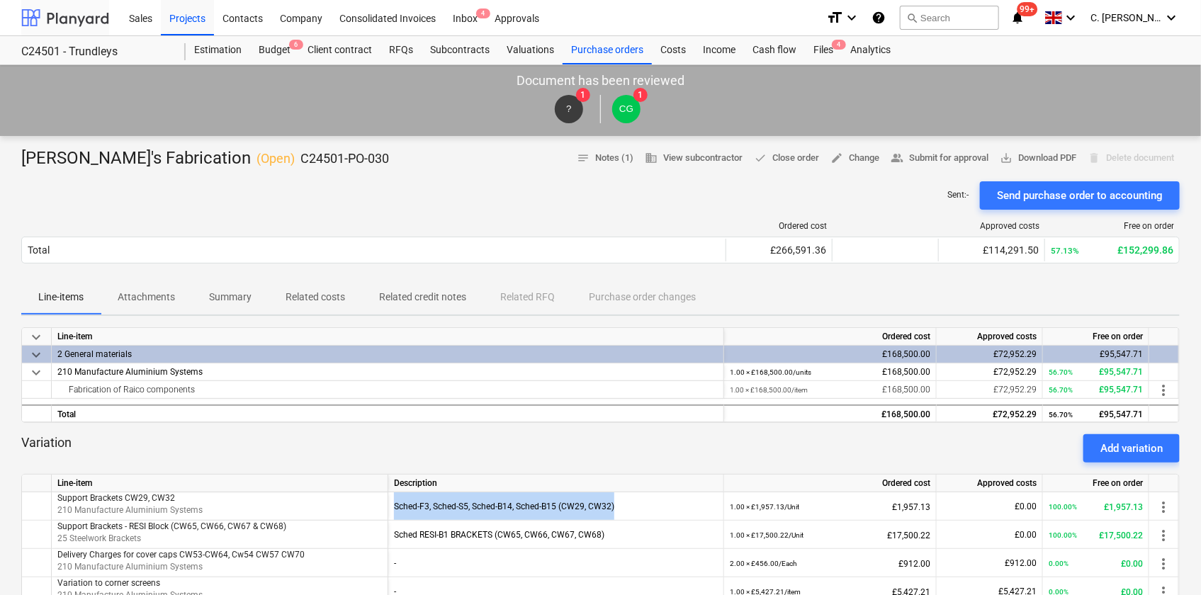
click at [97, 14] on div at bounding box center [65, 17] width 88 height 35
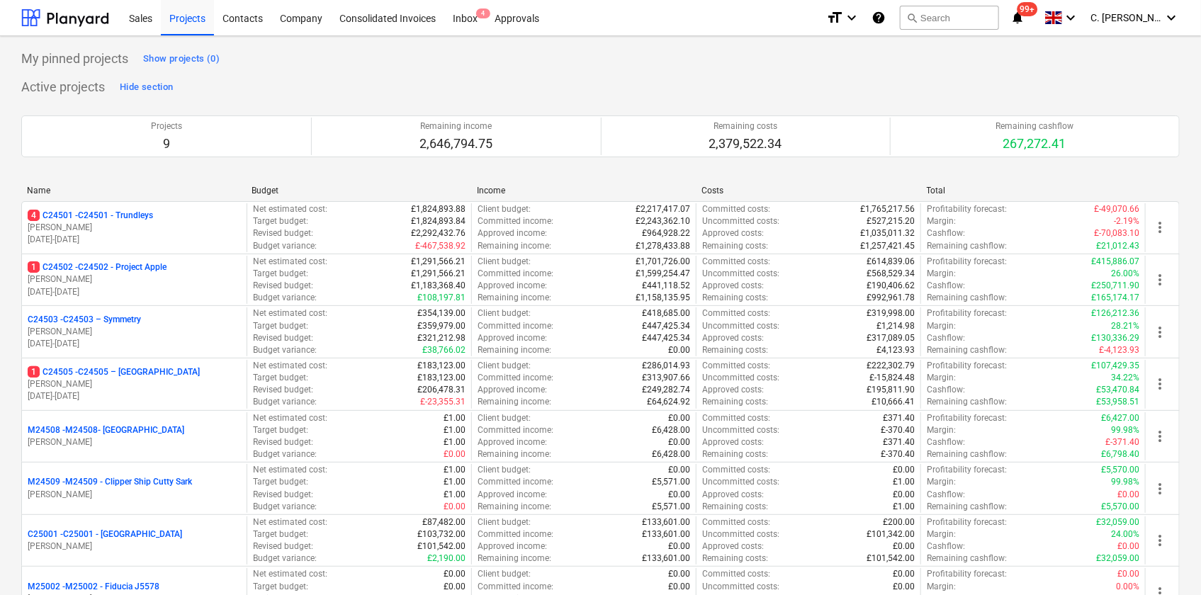
drag, startPoint x: 130, startPoint y: 383, endPoint x: 167, endPoint y: 388, distance: 37.2
click at [132, 384] on p "[PERSON_NAME]" at bounding box center [134, 384] width 213 height 12
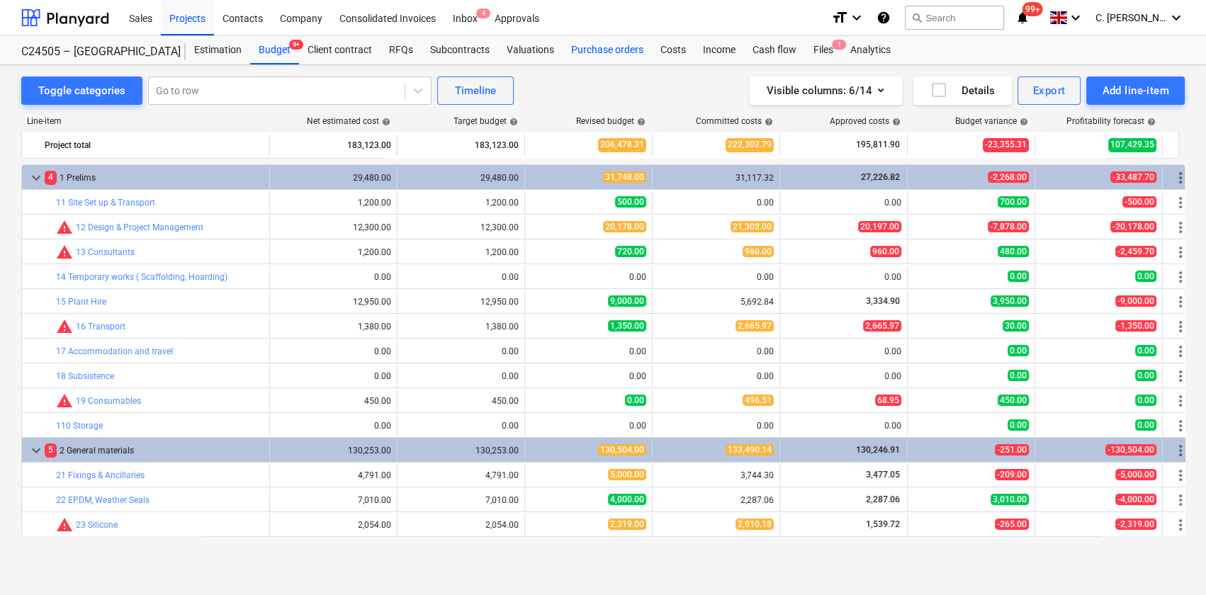
click at [599, 44] on div "Purchase orders" at bounding box center [607, 50] width 89 height 28
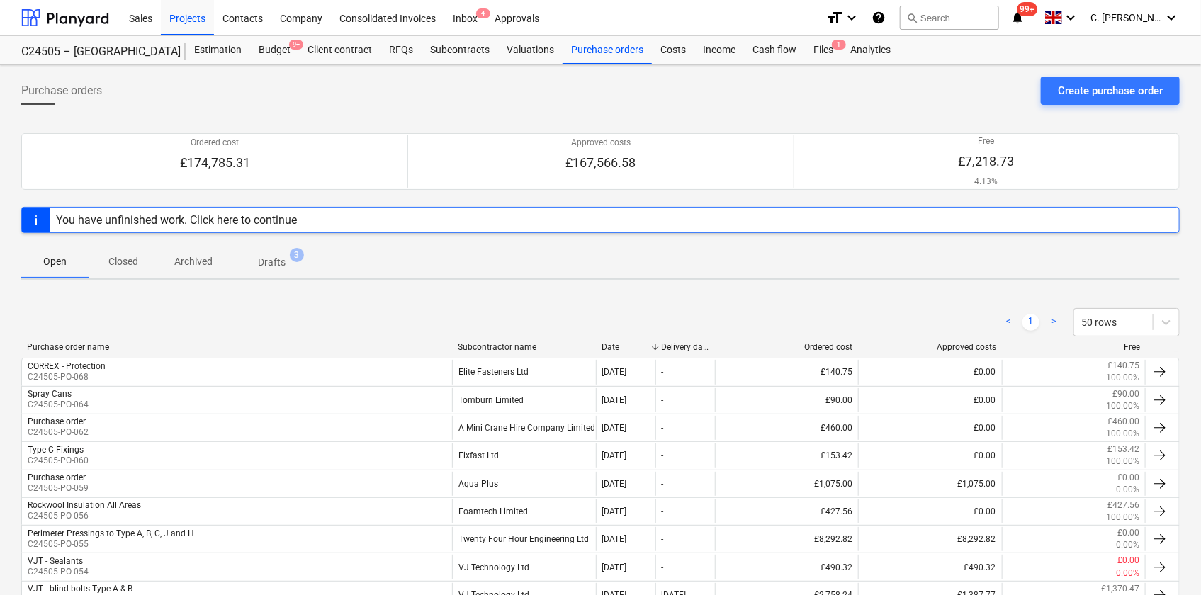
click at [503, 342] on div "Subcontractor name" at bounding box center [524, 347] width 133 height 10
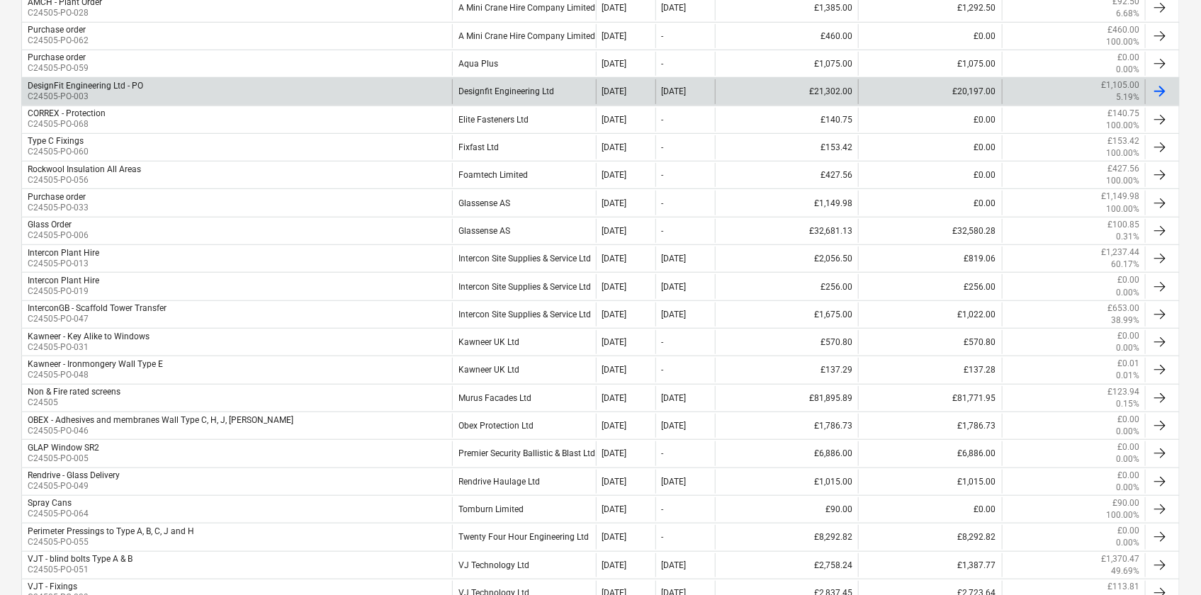
scroll to position [386, 0]
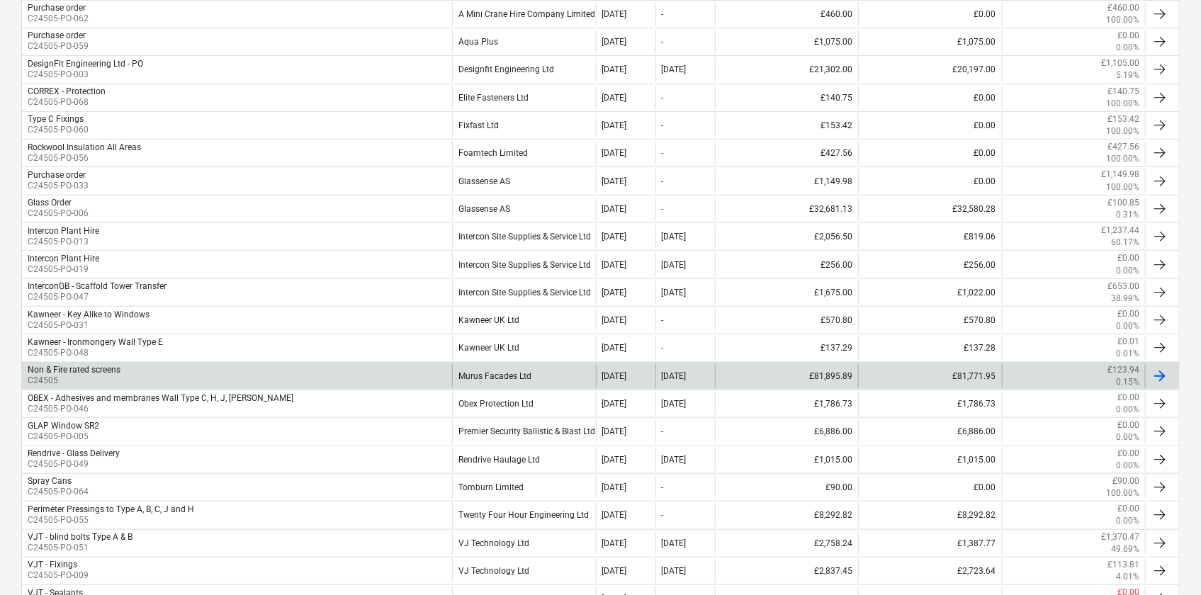
click at [508, 375] on div "Murus Facades Ltd" at bounding box center [523, 376] width 143 height 24
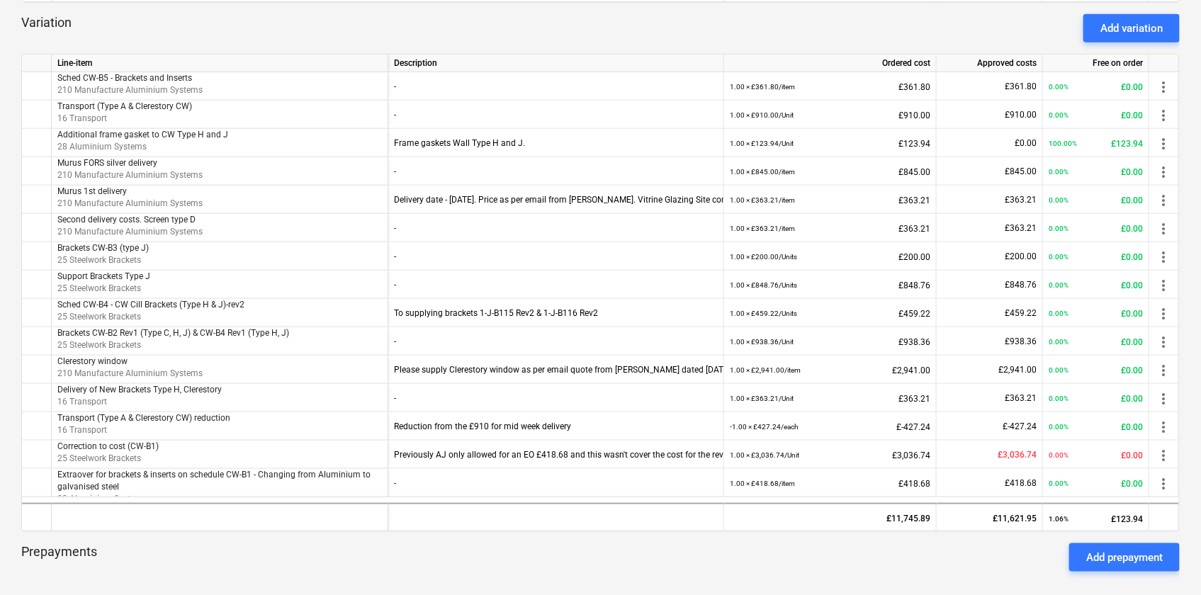
scroll to position [515, 0]
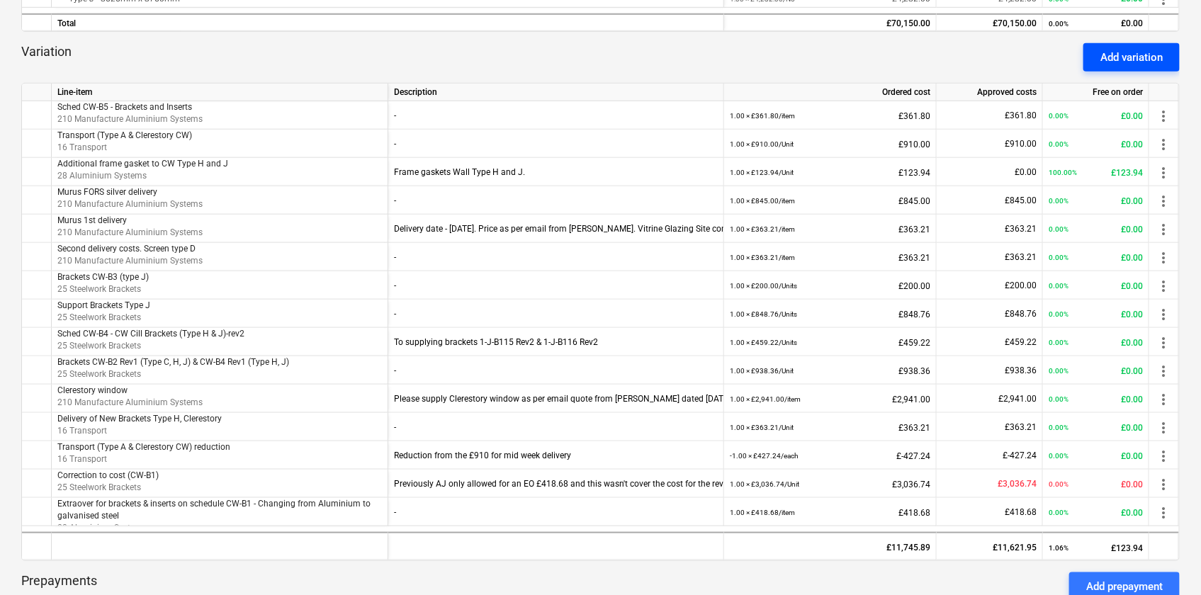
click at [953, 55] on div "Add variation" at bounding box center [1131, 57] width 62 height 18
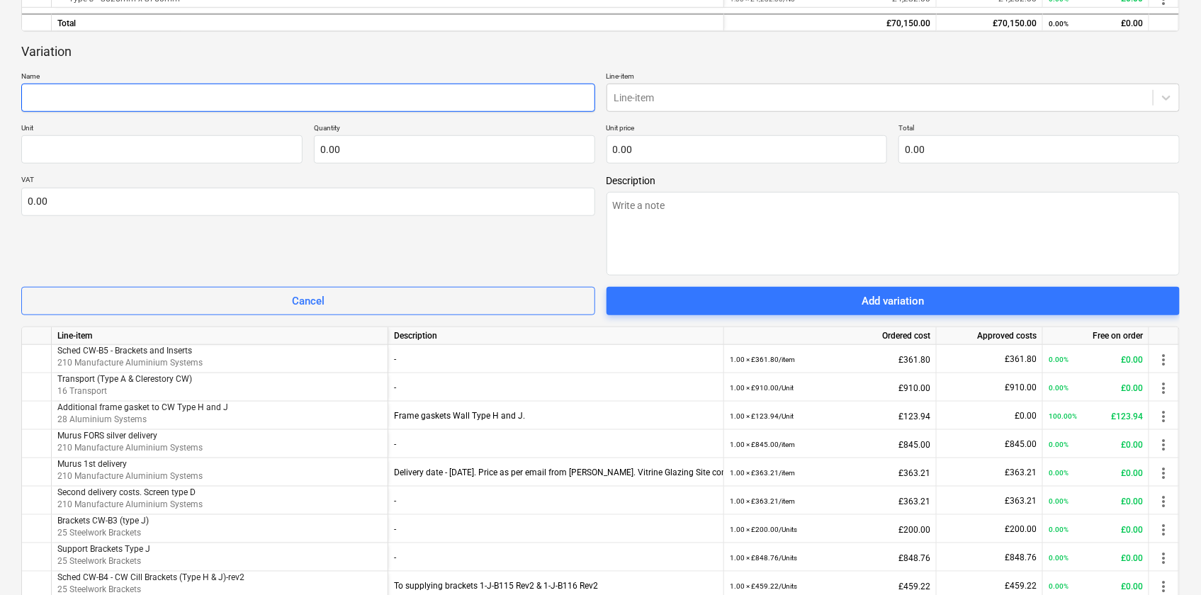
click at [215, 92] on input "text" at bounding box center [308, 98] width 574 height 28
click at [171, 95] on input "text" at bounding box center [308, 98] width 574 height 28
paste input "T25 5.5x59"
type textarea "x"
type input "T25 5.5x59"
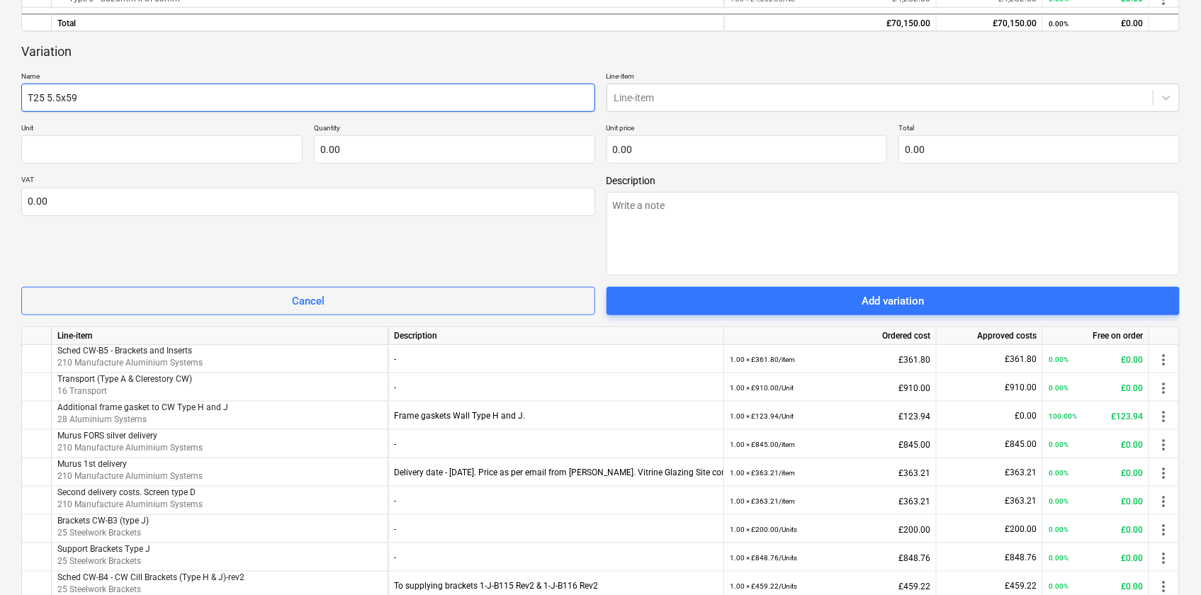
click at [149, 91] on input "T25 5.5x59" at bounding box center [308, 98] width 574 height 28
type textarea "x"
type input "T25 5.5x59 p"
paste input "271471"
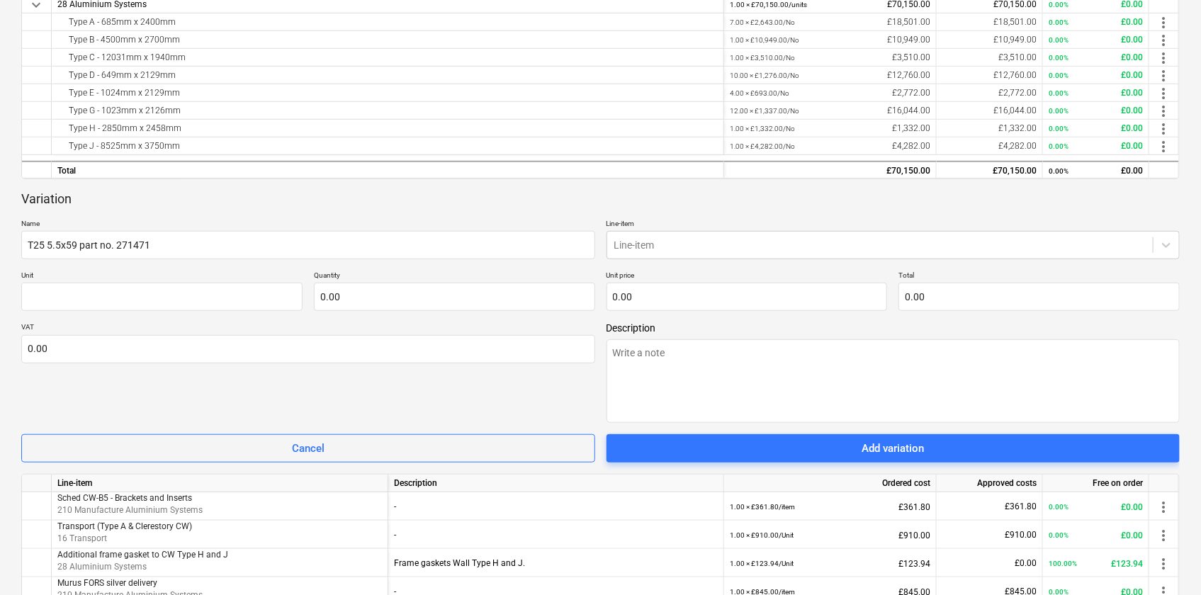
scroll to position [322, 0]
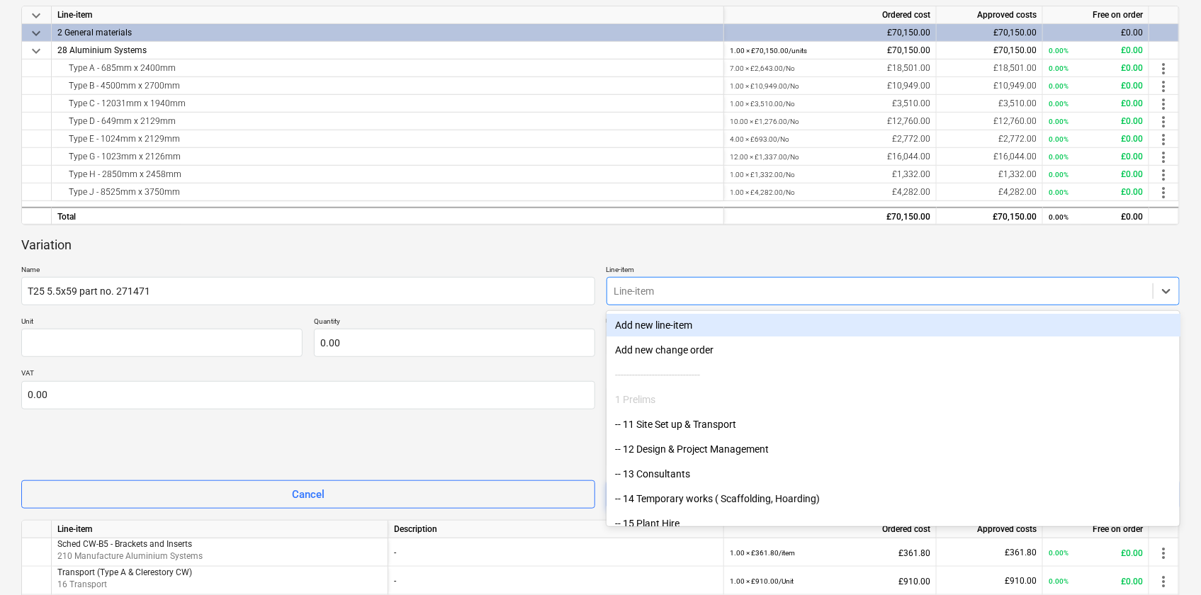
click at [685, 291] on div at bounding box center [880, 291] width 532 height 14
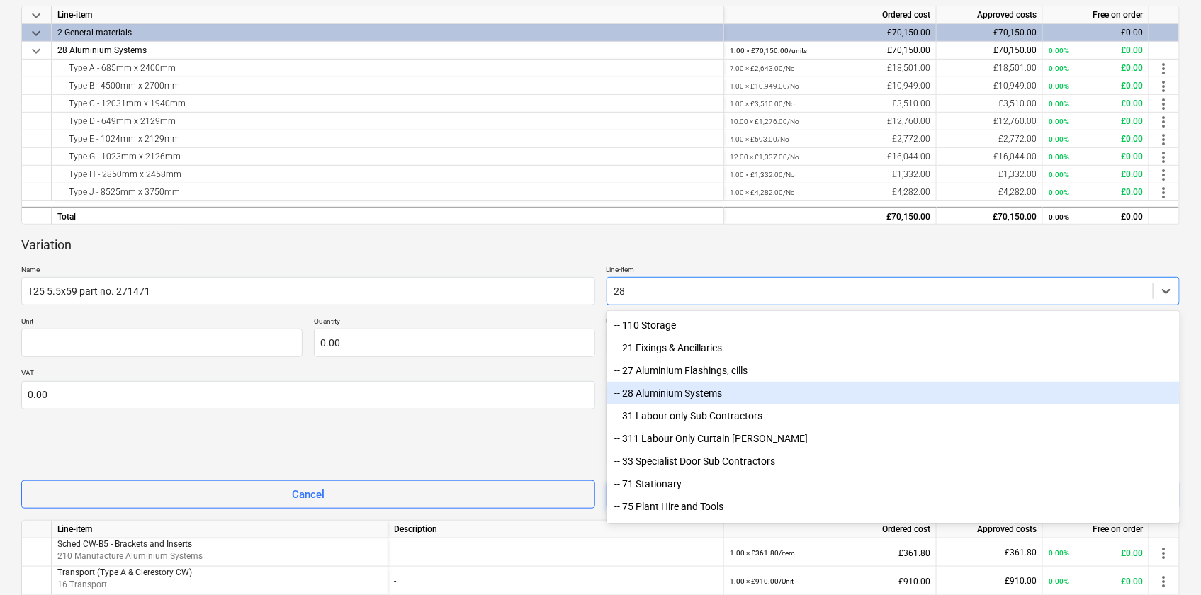
click at [685, 391] on div "-- 28 Aluminium Systems" at bounding box center [894, 393] width 574 height 23
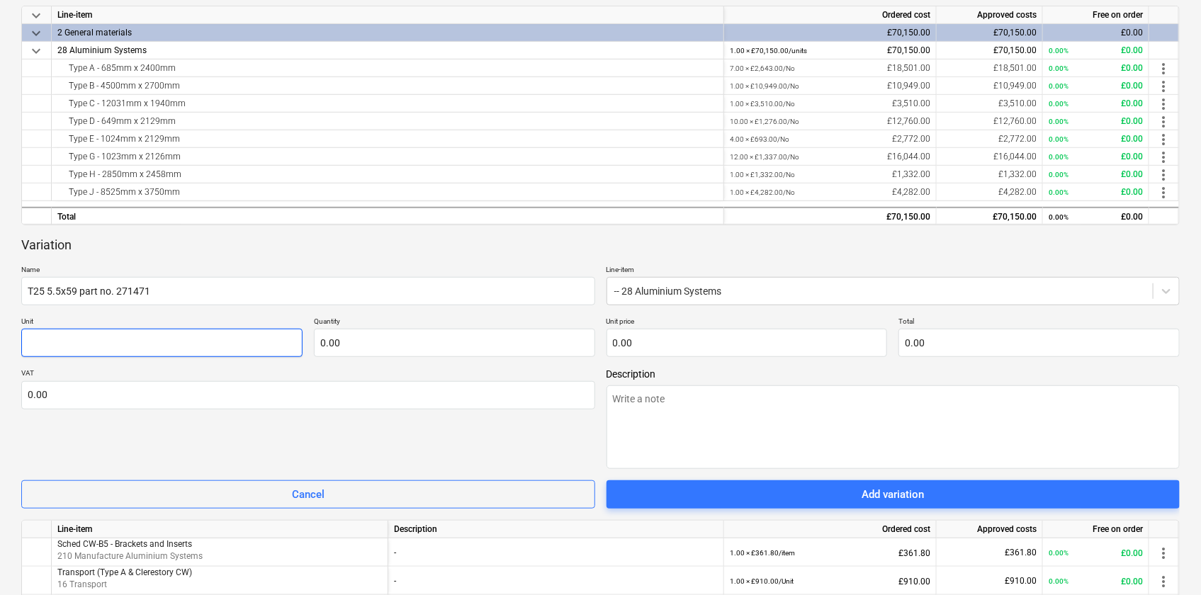
click at [89, 341] on input "text" at bounding box center [161, 343] width 281 height 28
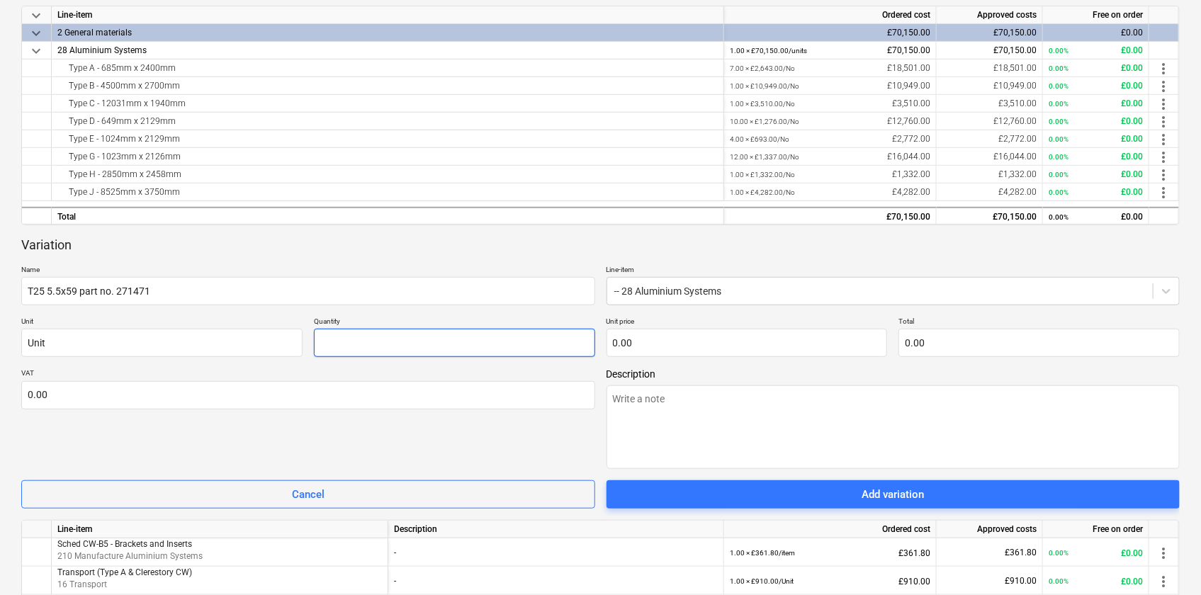
click at [392, 348] on input "text" at bounding box center [454, 343] width 281 height 28
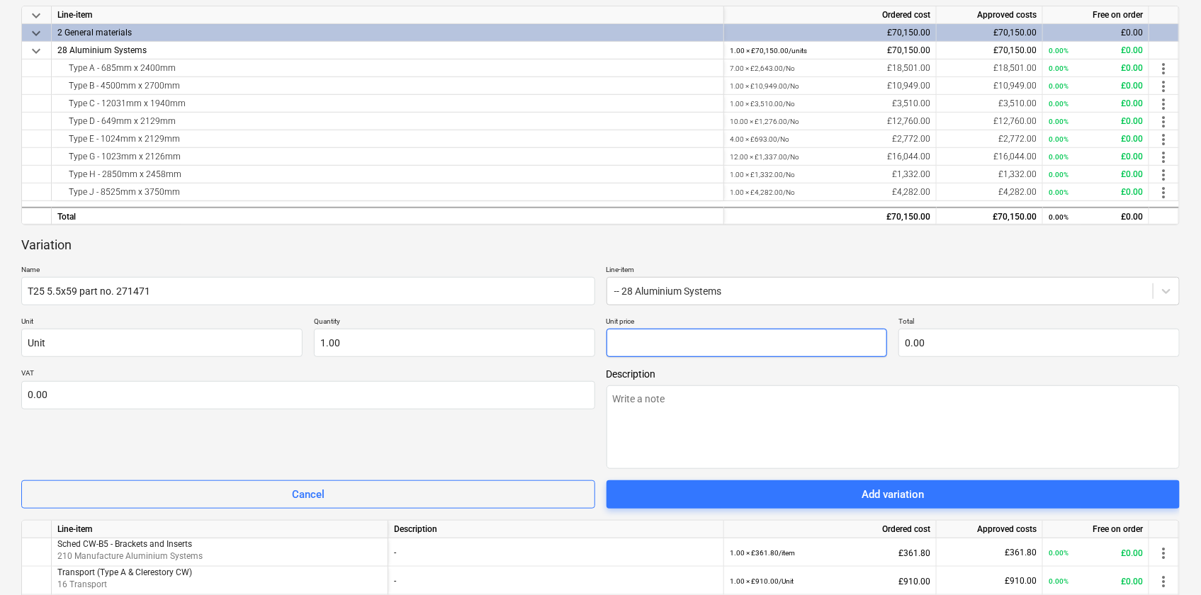
click at [641, 350] on input "text" at bounding box center [747, 343] width 281 height 28
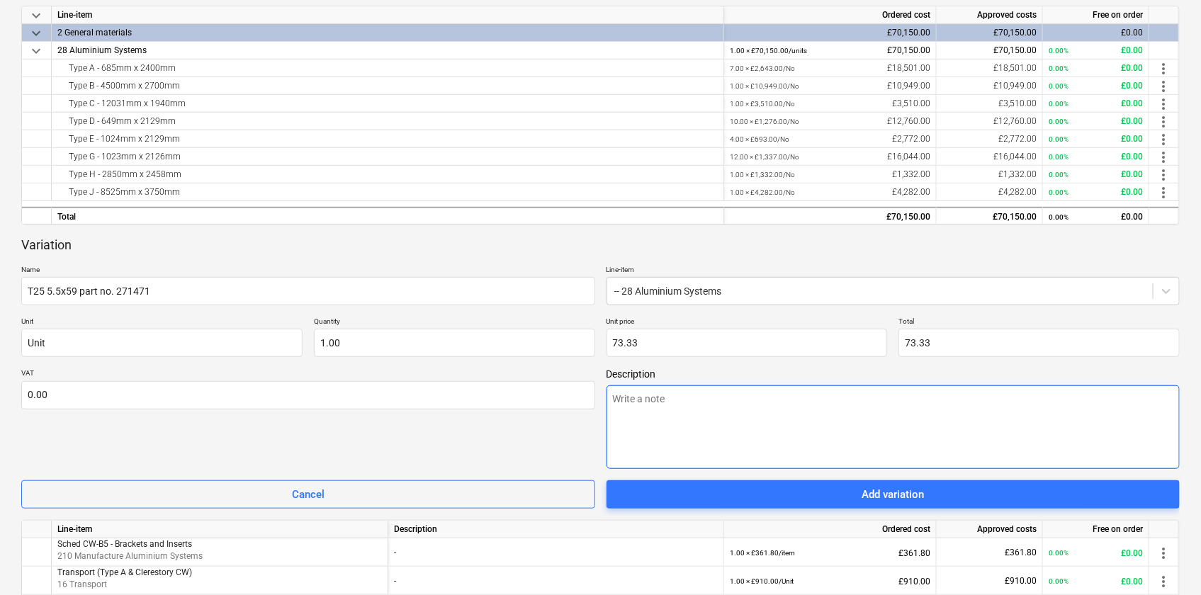
click at [666, 420] on textarea at bounding box center [894, 427] width 574 height 84
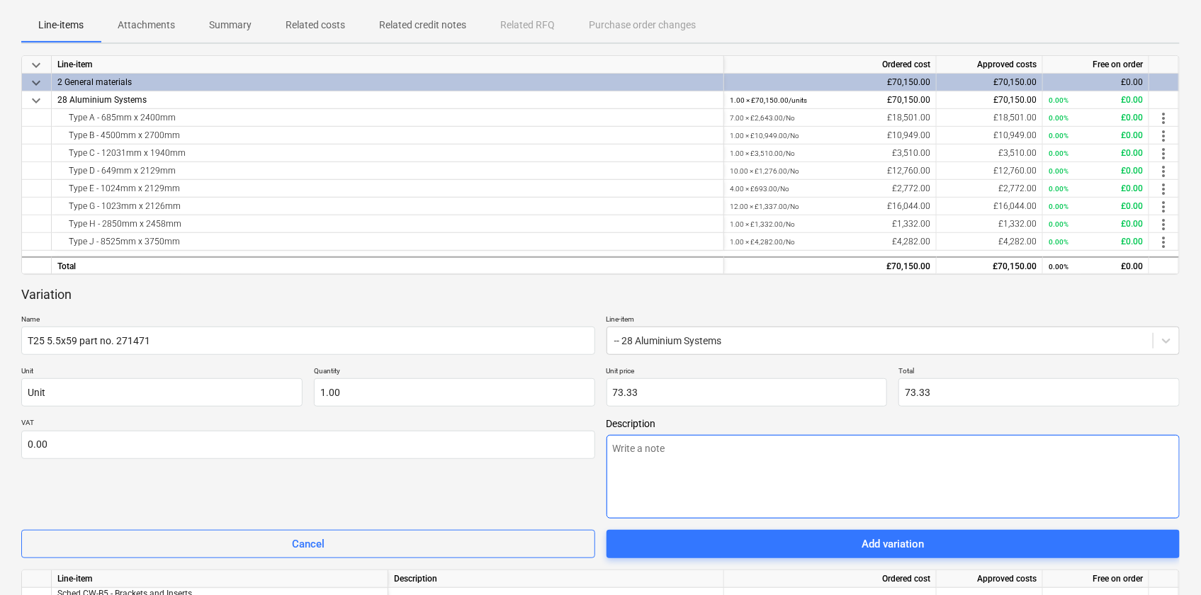
scroll to position [257, 0]
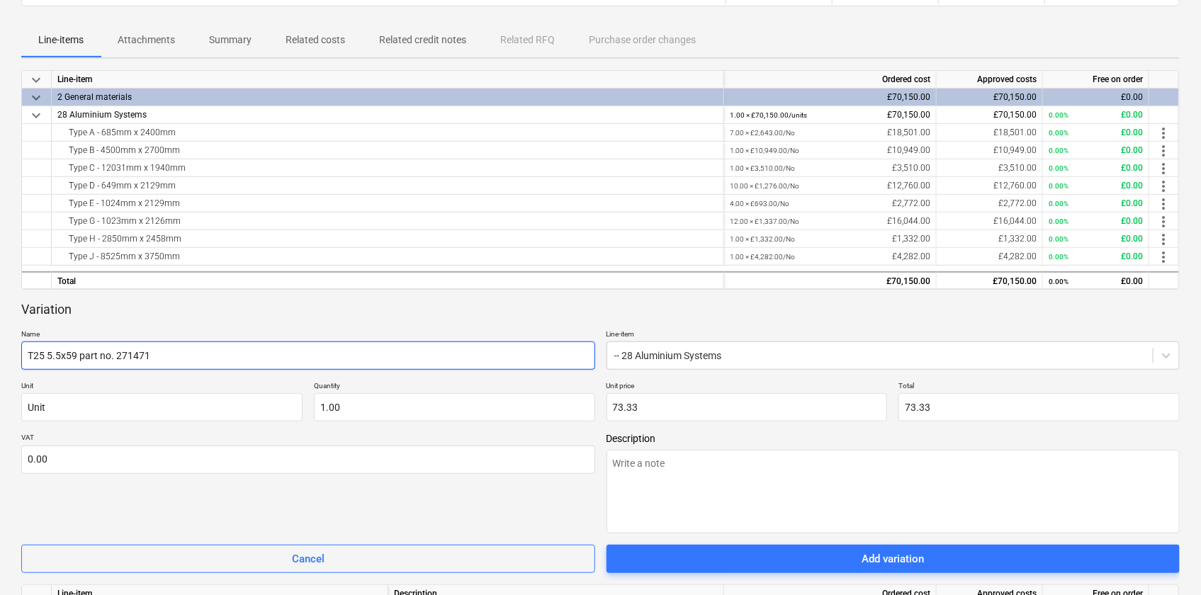
drag, startPoint x: 169, startPoint y: 354, endPoint x: 11, endPoint y: 350, distance: 157.4
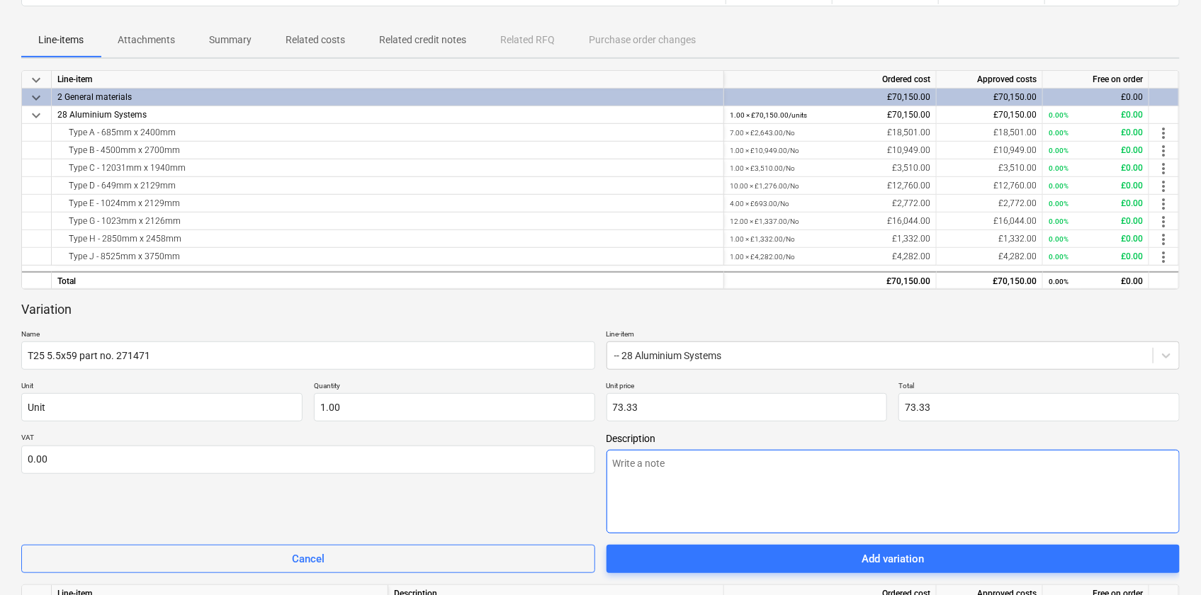
click at [669, 456] on textarea at bounding box center [894, 492] width 574 height 84
paste textarea "T25 5.5x59 part no. 271471"
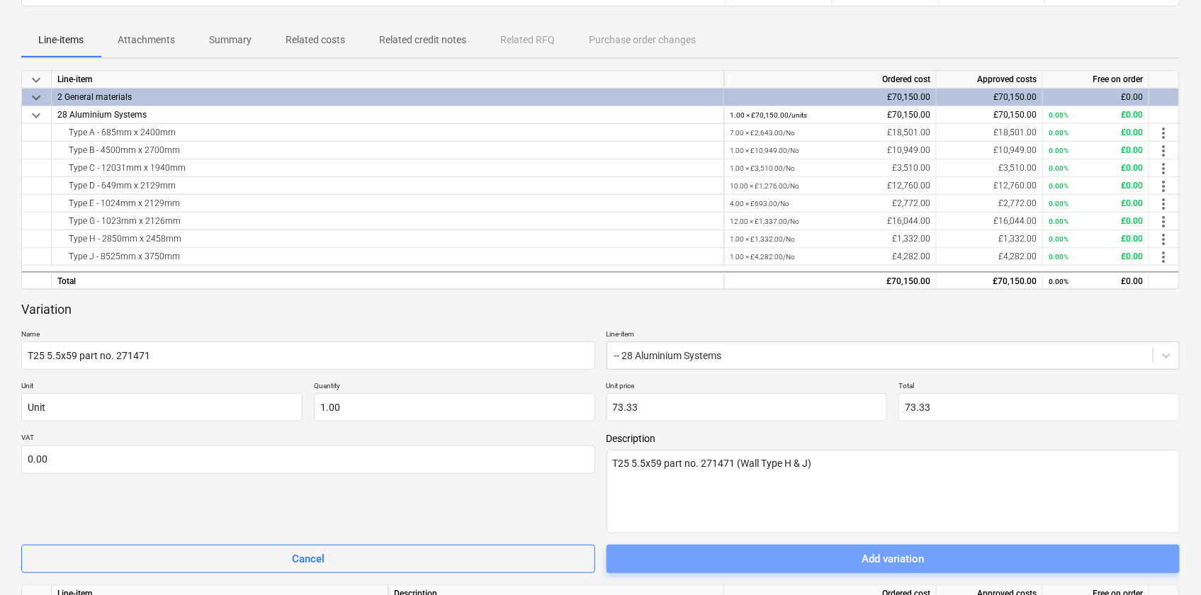
click at [882, 456] on div "Add variation" at bounding box center [893, 559] width 62 height 18
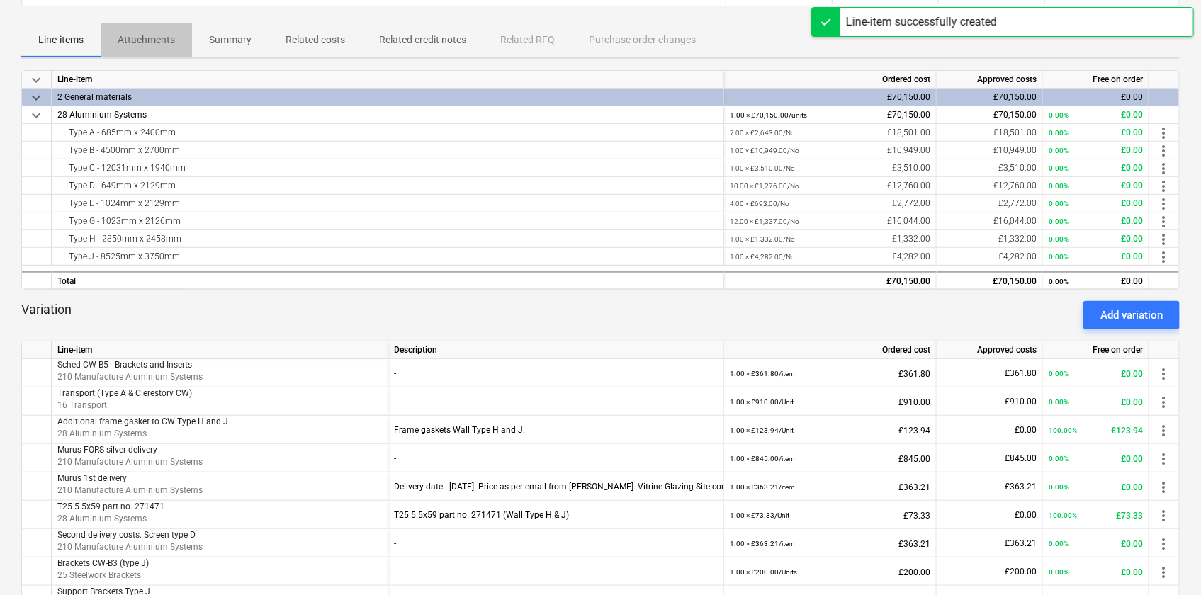
click at [138, 46] on p "Attachments" at bounding box center [146, 40] width 57 height 15
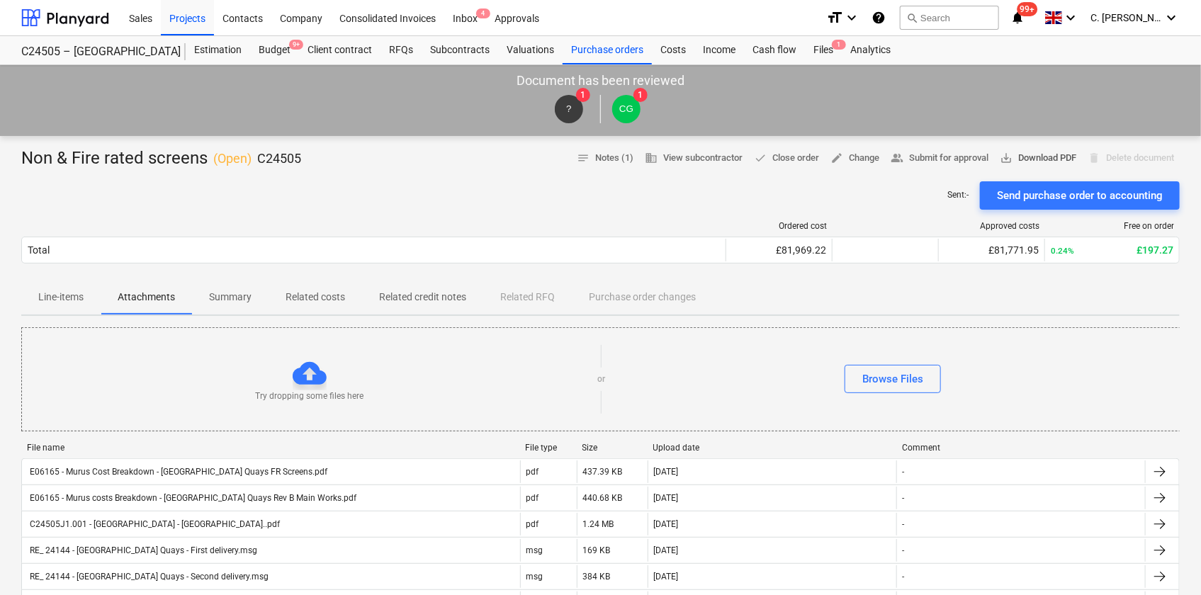
click at [953, 154] on span "save_alt Download PDF" at bounding box center [1038, 158] width 77 height 16
click at [55, 21] on div at bounding box center [65, 17] width 88 height 35
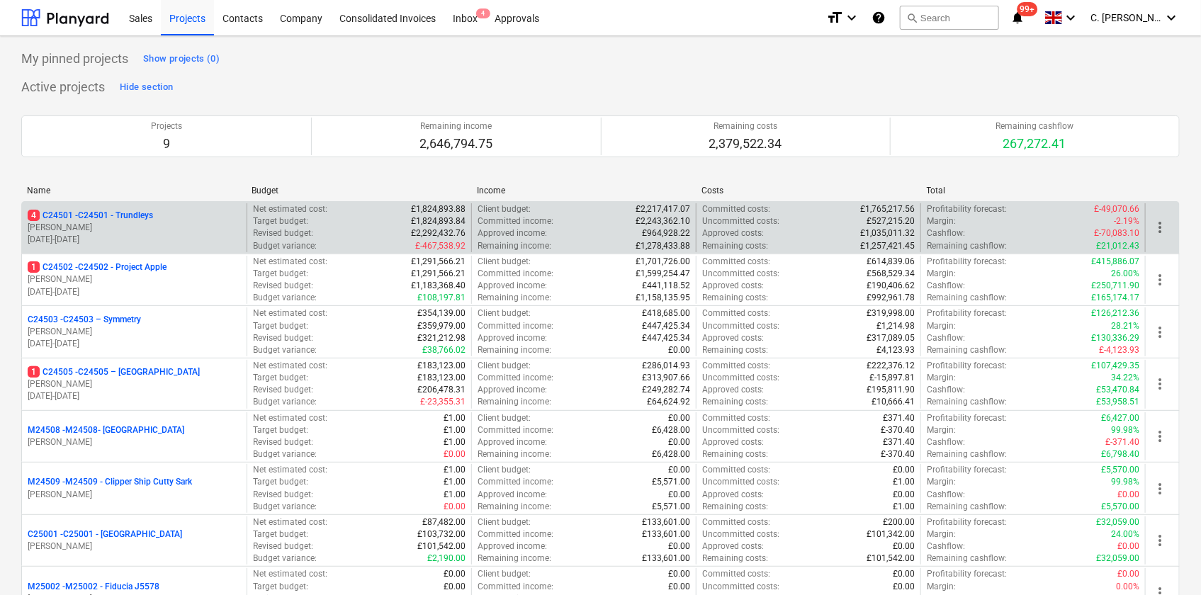
click at [93, 219] on p "4 C24501 - C24501 - Trundleys" at bounding box center [90, 216] width 125 height 12
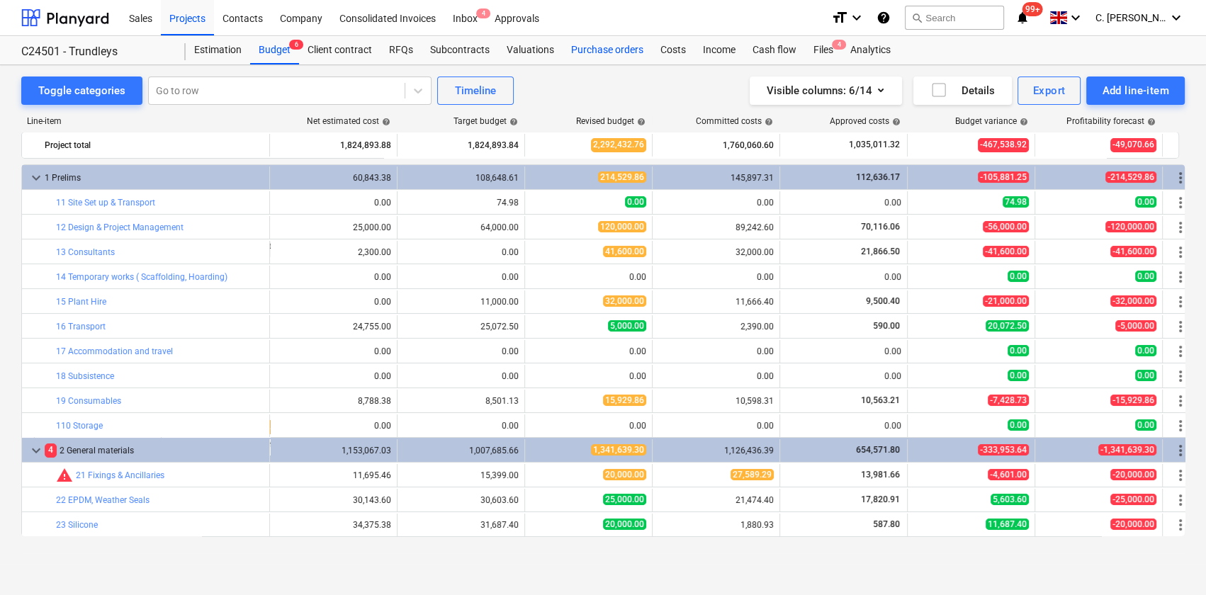
click at [628, 55] on div "Purchase orders" at bounding box center [607, 50] width 89 height 28
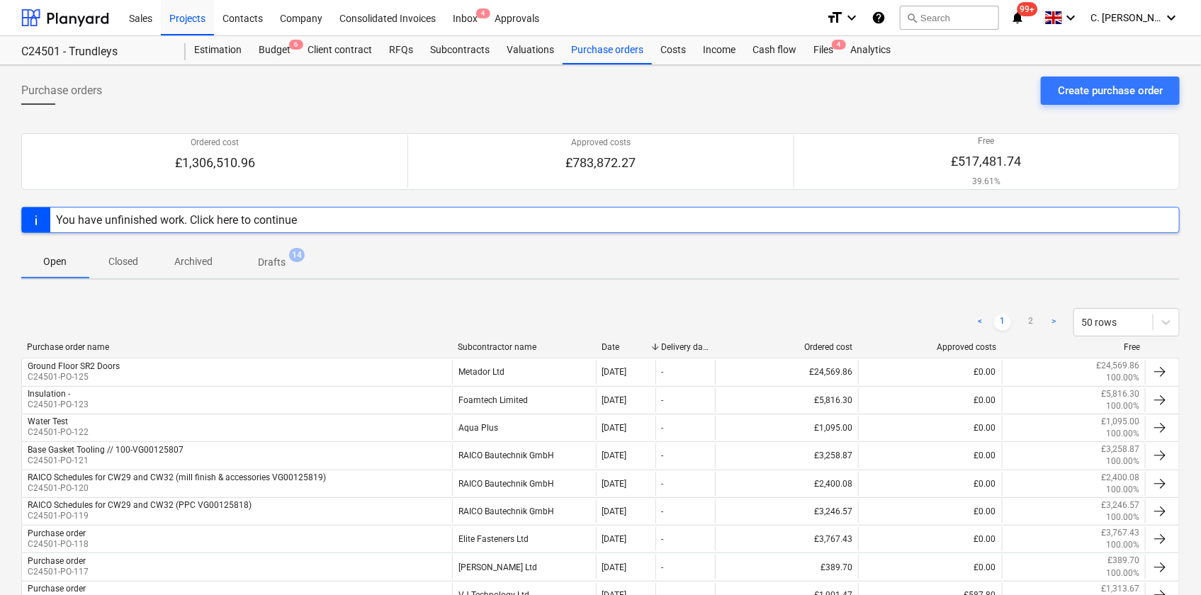
click at [497, 351] on div "Purchase order name Subcontractor name Date Delivery date Ordered cost Approved…" at bounding box center [600, 350] width 1159 height 16
click at [502, 347] on div "Subcontractor name" at bounding box center [524, 347] width 133 height 10
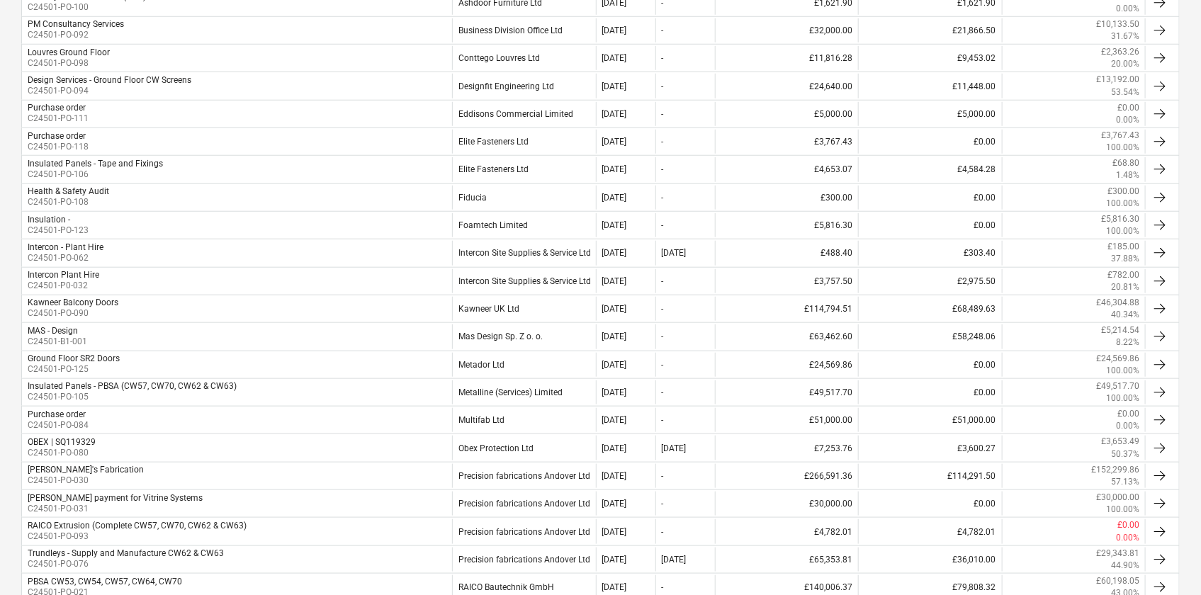
scroll to position [644, 0]
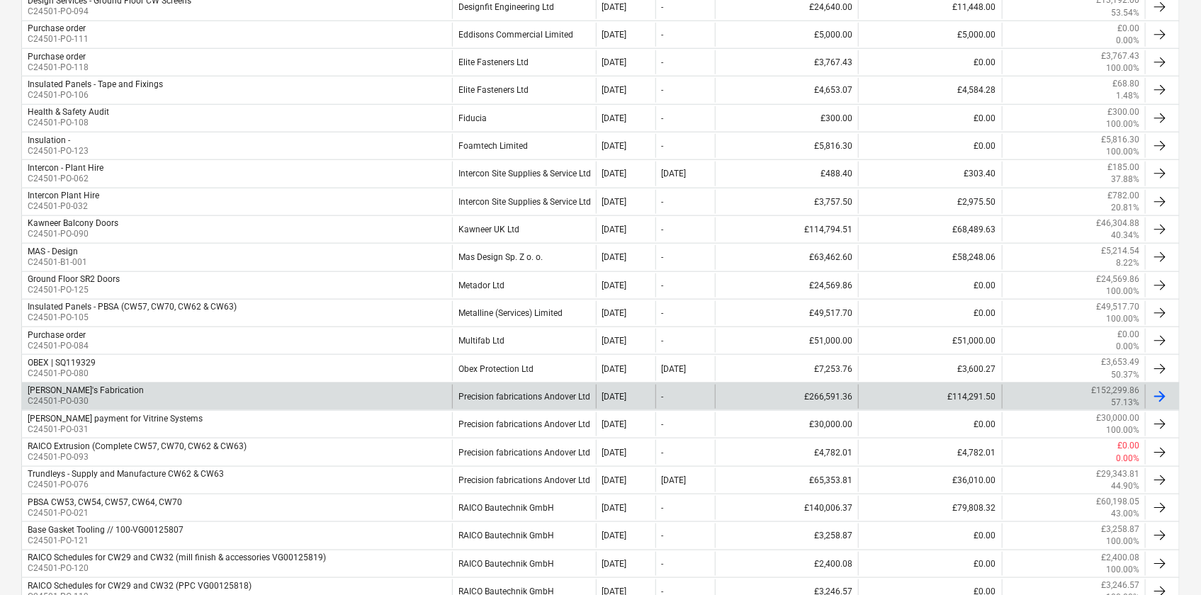
click at [519, 397] on div "Precision fabrications Andover Ltd" at bounding box center [523, 397] width 143 height 24
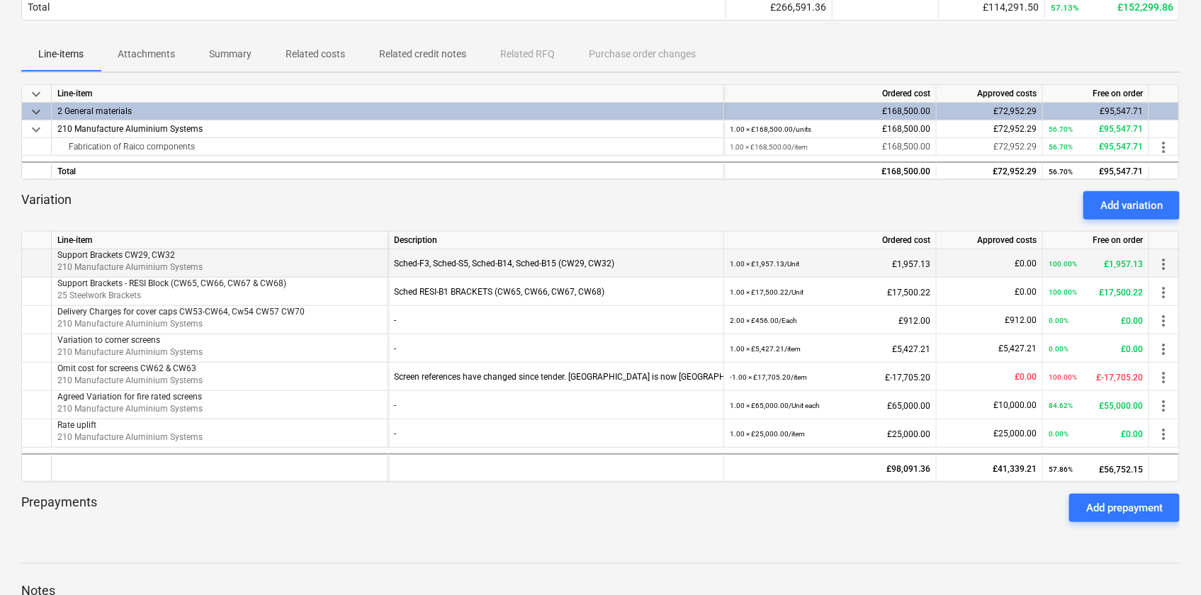
scroll to position [257, 0]
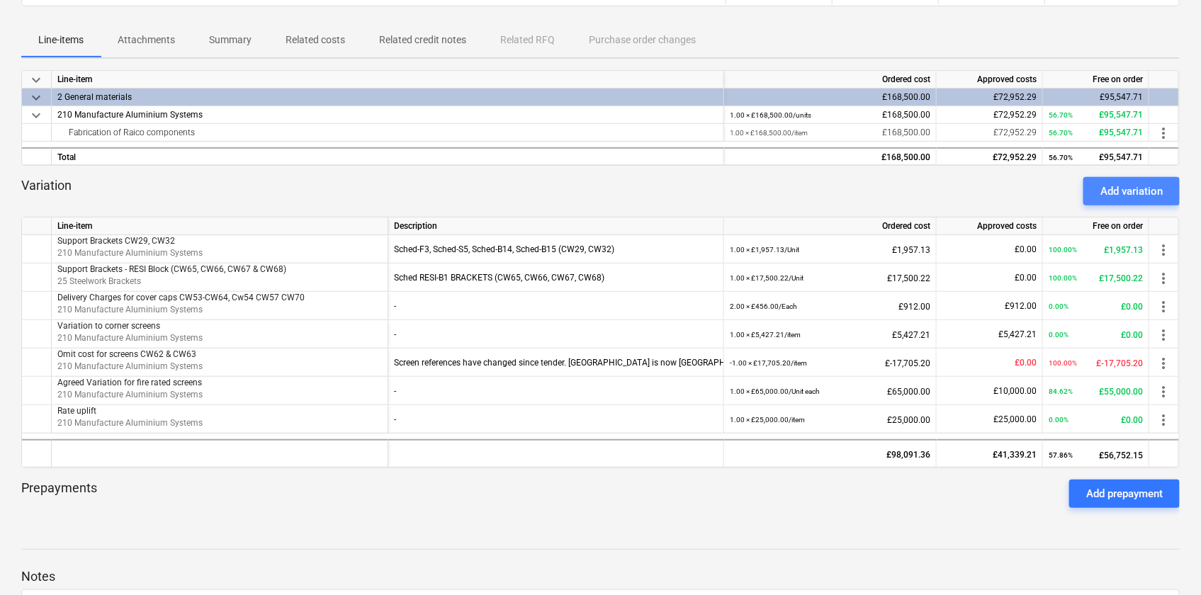
click at [953, 191] on div "Add variation" at bounding box center [1131, 191] width 62 height 18
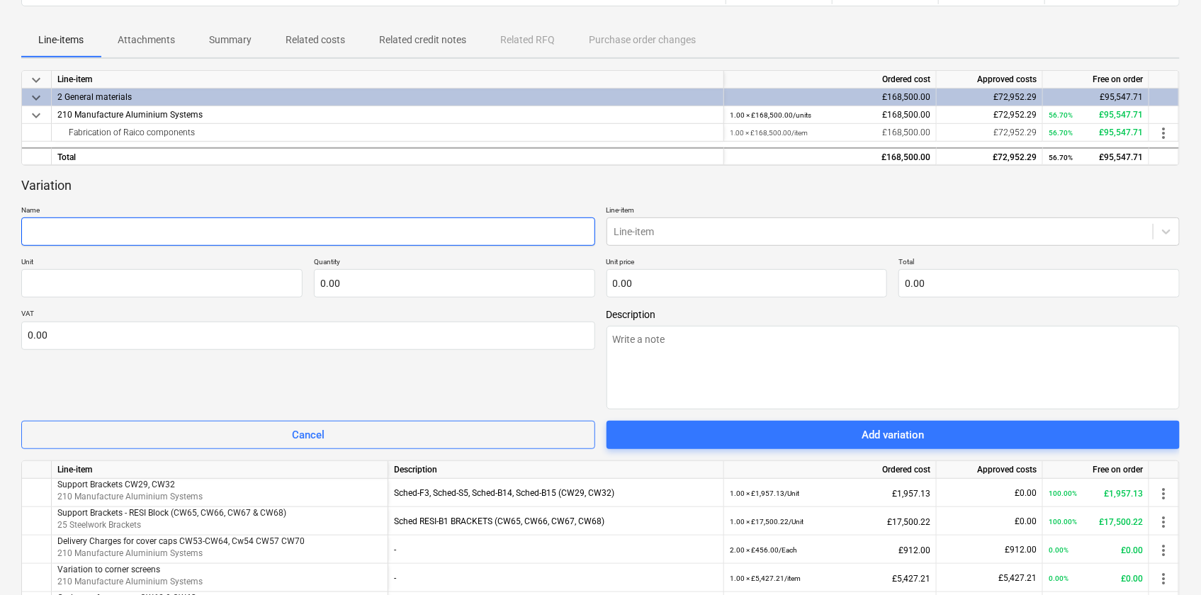
click at [123, 225] on input "text" at bounding box center [308, 232] width 574 height 28
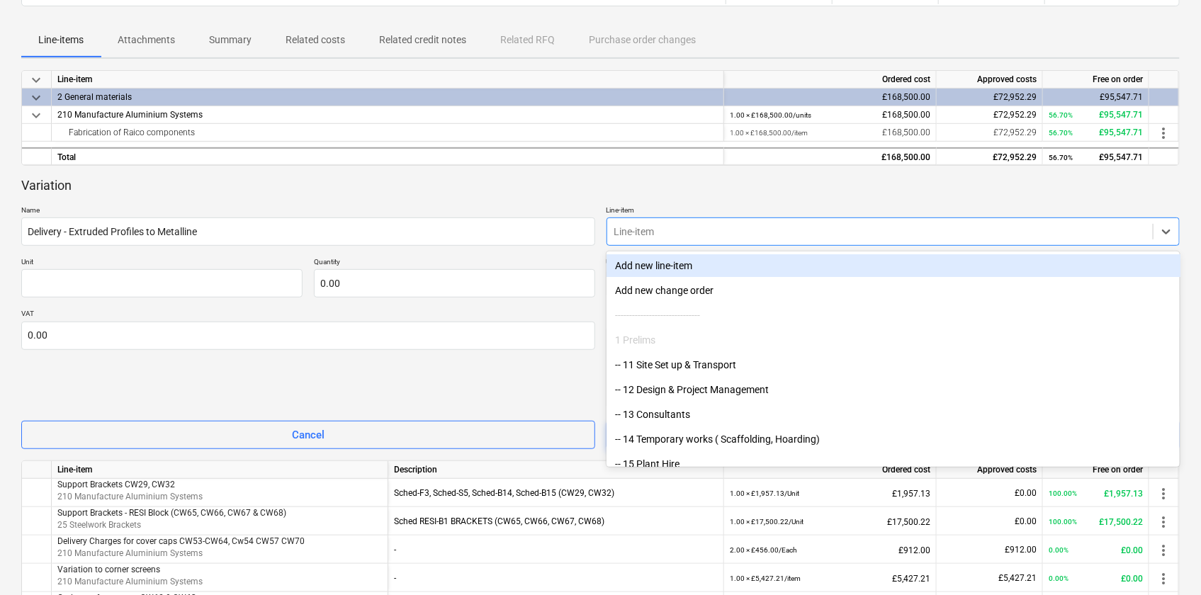
click at [696, 229] on div at bounding box center [880, 232] width 532 height 14
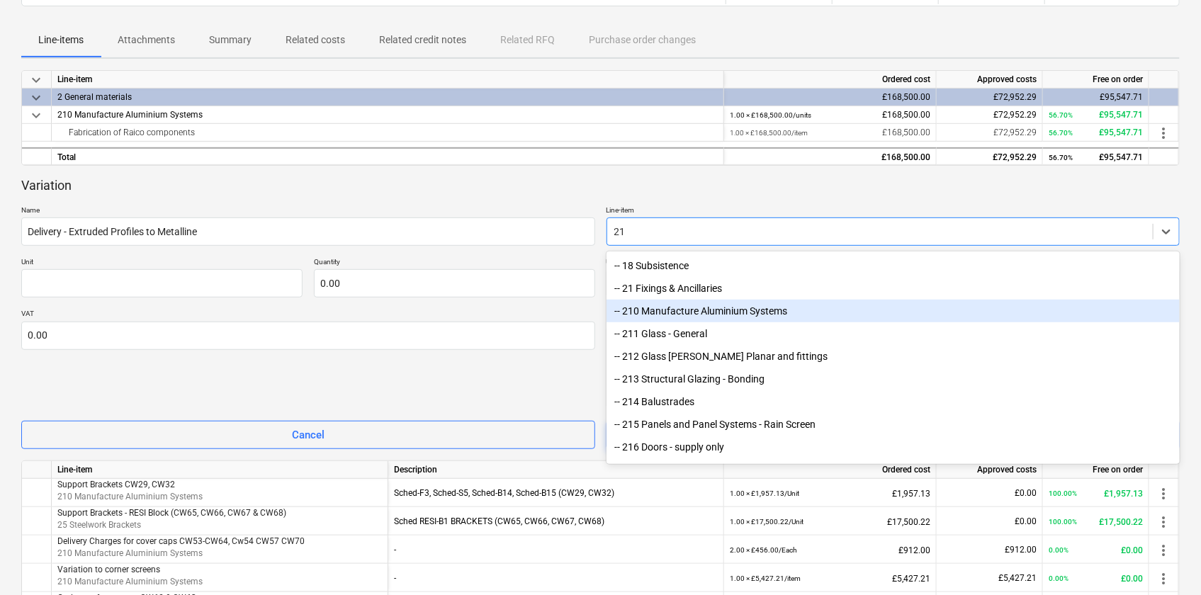
click at [680, 304] on div "-- 210 Manufacture Aluminium Systems" at bounding box center [894, 311] width 574 height 23
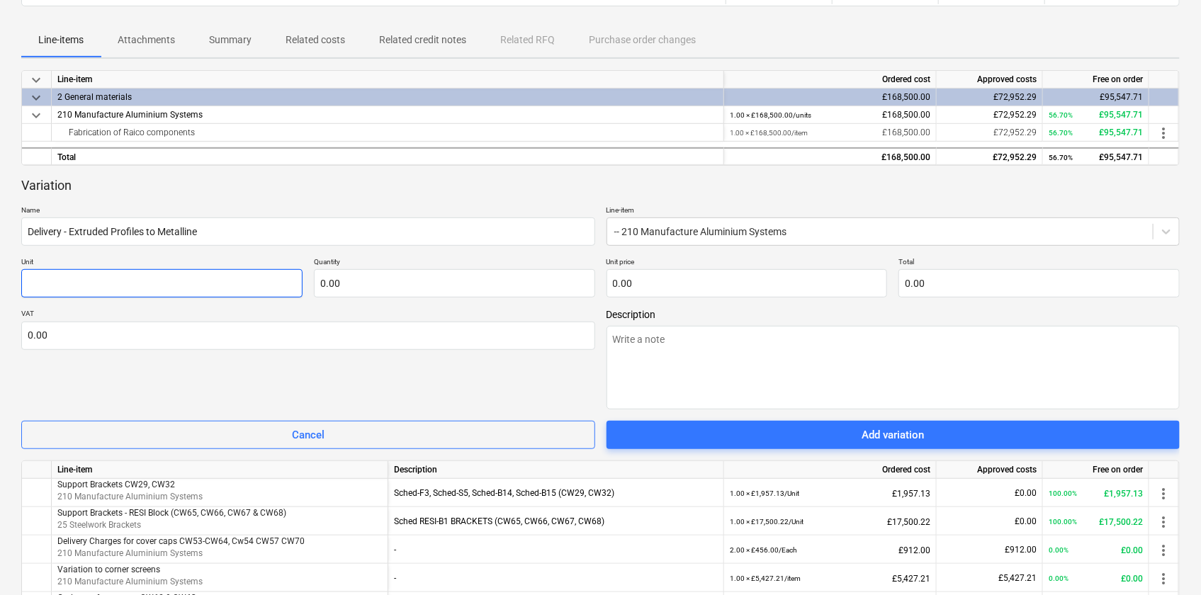
click at [127, 291] on input "text" at bounding box center [161, 283] width 281 height 28
click at [320, 286] on input "text" at bounding box center [454, 283] width 281 height 28
click at [218, 290] on input "UNit" at bounding box center [161, 283] width 281 height 28
click at [441, 287] on input "text" at bounding box center [454, 283] width 281 height 28
click at [636, 282] on input "text" at bounding box center [747, 283] width 281 height 28
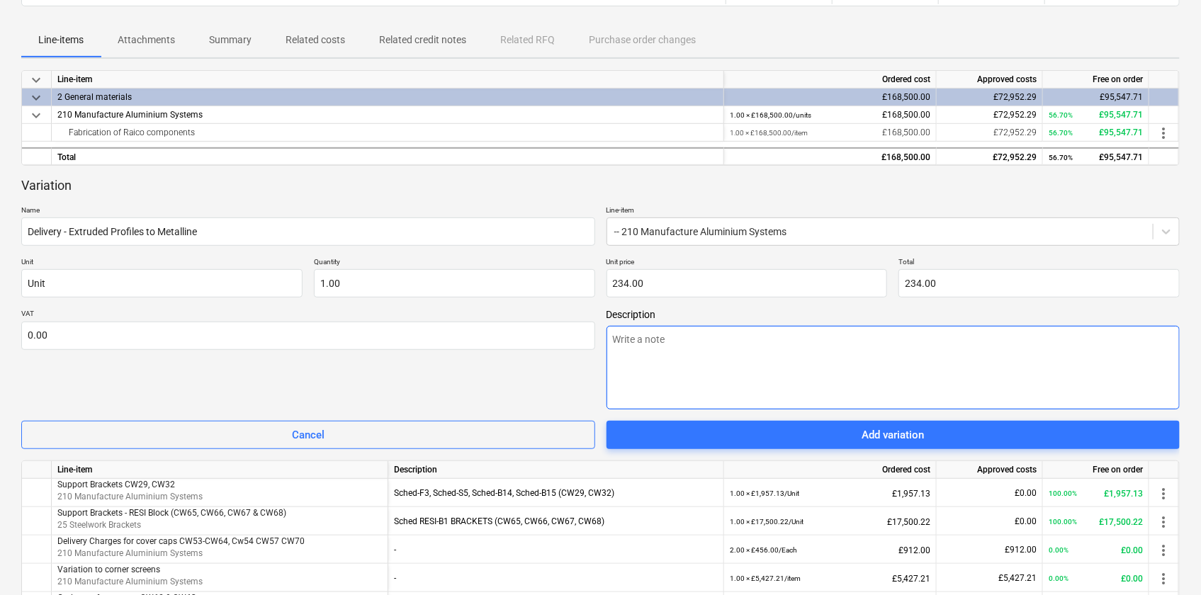
click at [677, 354] on textarea at bounding box center [894, 368] width 574 height 84
click at [672, 328] on textarea at bounding box center [894, 368] width 574 height 84
click at [754, 347] on textarea at bounding box center [894, 368] width 574 height 84
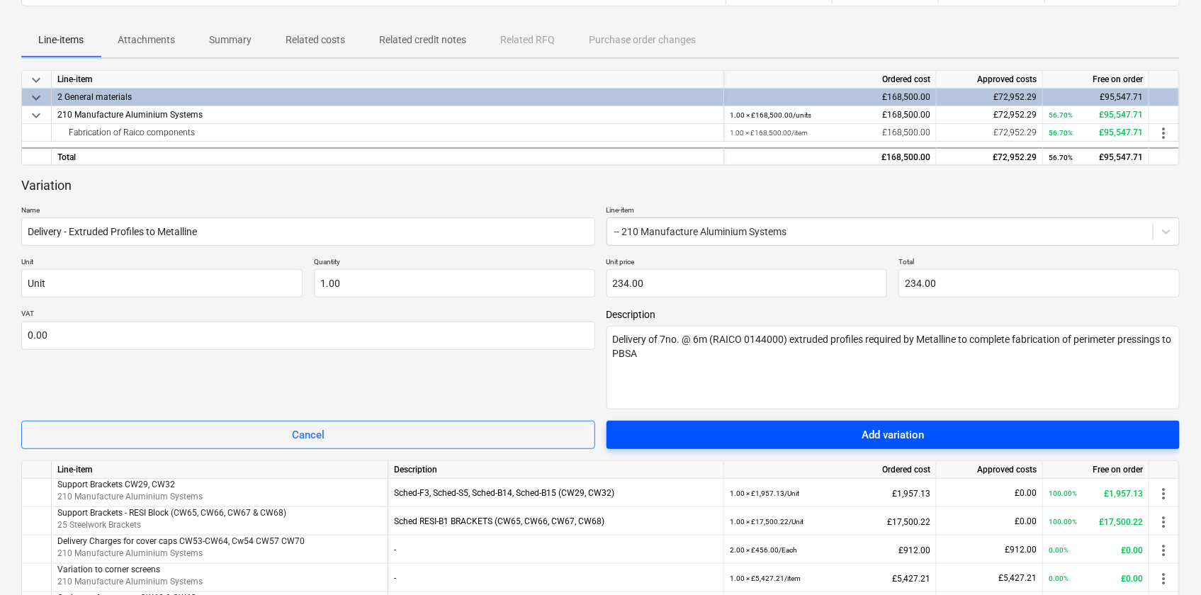
click at [911, 434] on div "Add variation" at bounding box center [893, 435] width 62 height 18
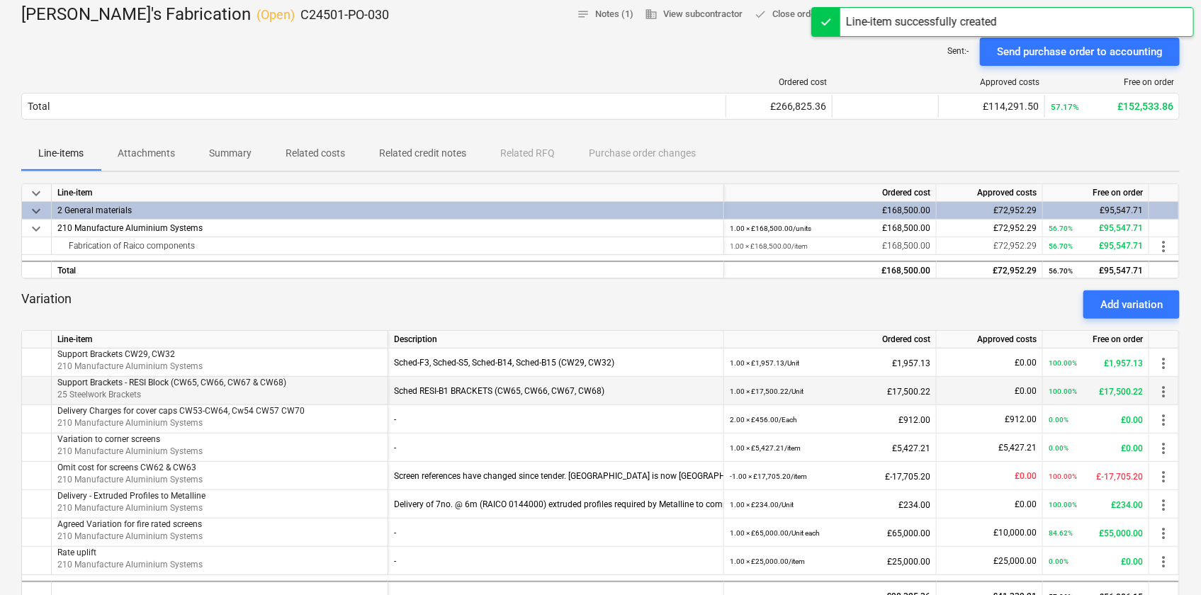
scroll to position [0, 0]
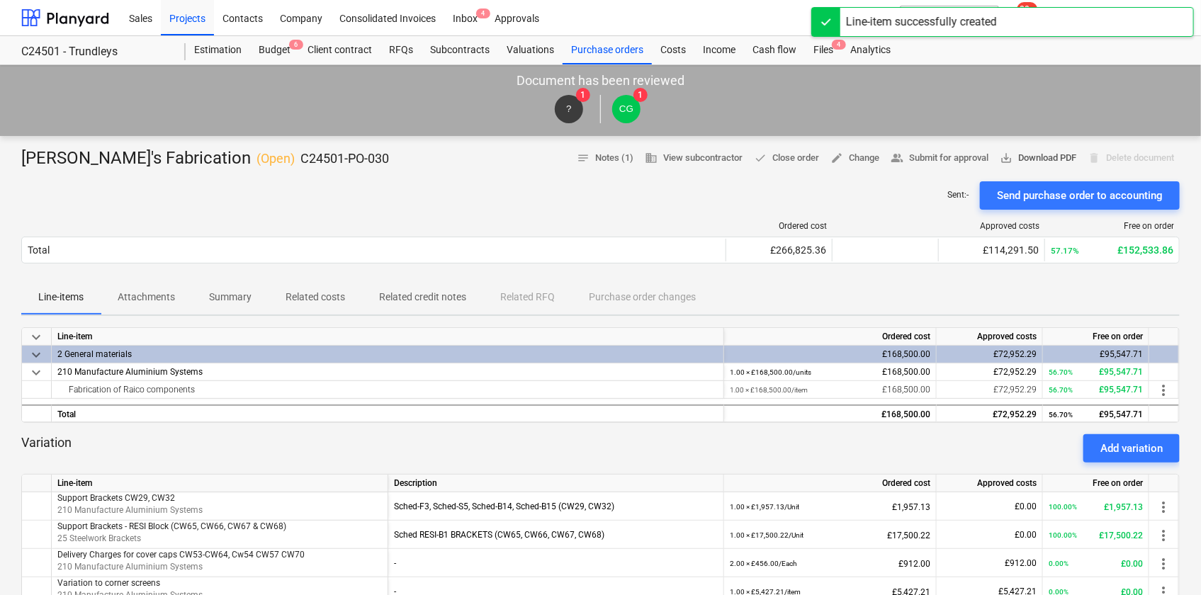
click at [953, 150] on span "save_alt Download PDF" at bounding box center [1038, 158] width 77 height 16
